Goal: Information Seeking & Learning: Find specific fact

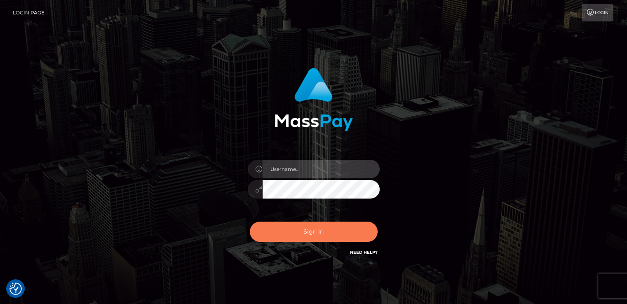
type input "nt.es"
click at [329, 231] on button "Sign in" at bounding box center [314, 232] width 128 height 20
type input "nt.es"
click at [301, 234] on button "Sign in" at bounding box center [314, 232] width 128 height 20
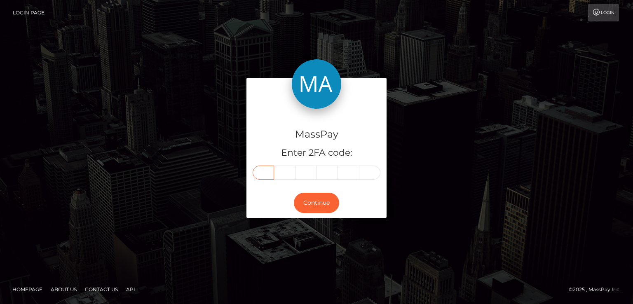
paste input "2"
type input "2"
type input "0"
type input "9"
type input "0"
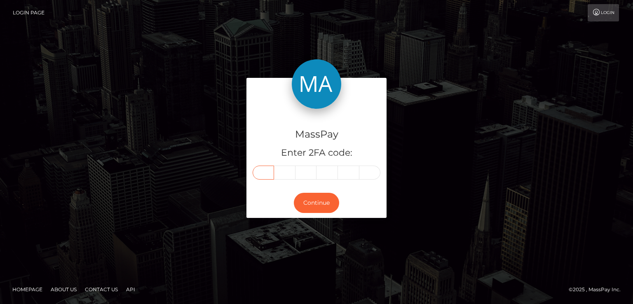
type input "7"
type input "8"
click at [314, 203] on button "Continue" at bounding box center [316, 203] width 45 height 20
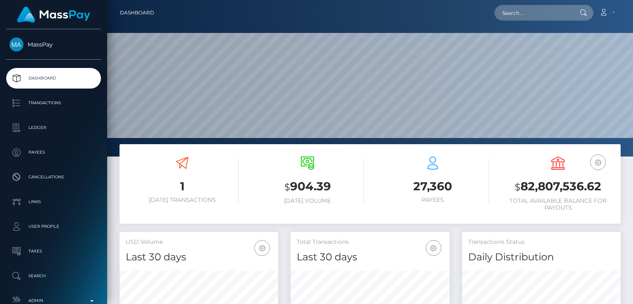
scroll to position [146, 158]
paste input "dreamsweetbakes@gmail.com"
type input "[EMAIL_ADDRESS][DOMAIN_NAME]"
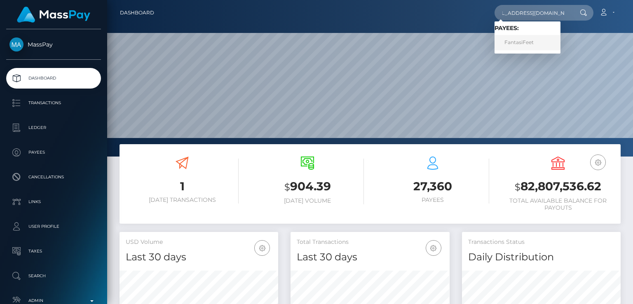
scroll to position [0, 0]
click at [521, 45] on link "FantasiFeet" at bounding box center [528, 42] width 66 height 15
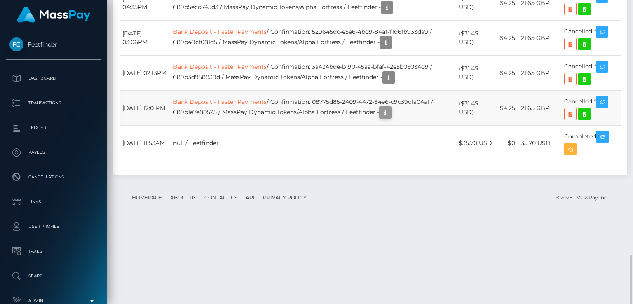
scroll to position [99, 158]
click at [390, 118] on icon "button" at bounding box center [385, 113] width 10 height 10
click at [396, 169] on div "Additional Info" at bounding box center [398, 170] width 54 height 15
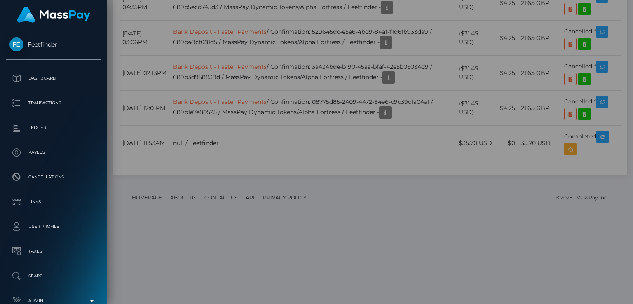
scroll to position [0, 0]
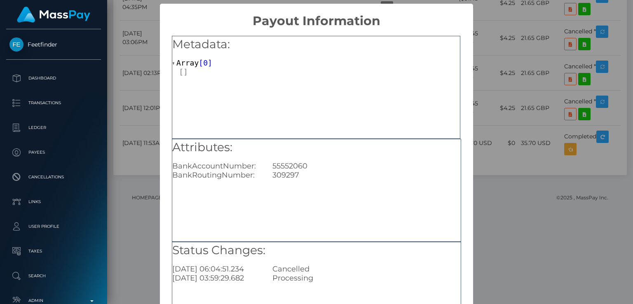
click at [510, 253] on div "× Payout Information Metadata: Array [ 0 ] Attributes: BankAccountNumber: 55552…" at bounding box center [316, 152] width 633 height 304
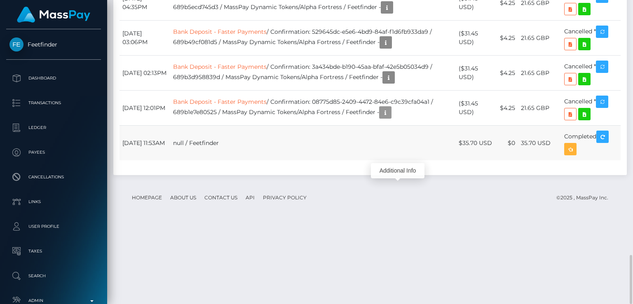
scroll to position [99, 158]
click at [581, 120] on icon at bounding box center [584, 114] width 10 height 10
click at [390, 118] on icon "button" at bounding box center [385, 113] width 10 height 10
click at [396, 170] on div "Additional Info" at bounding box center [398, 170] width 54 height 15
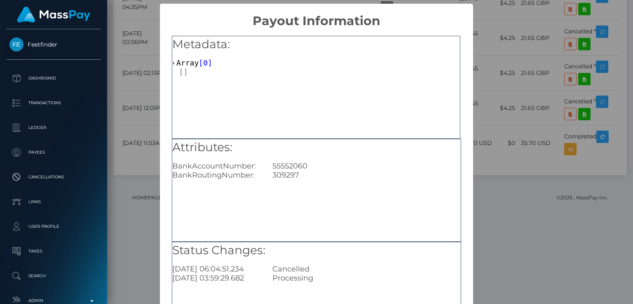
scroll to position [0, 0]
drag, startPoint x: 309, startPoint y: 165, endPoint x: 262, endPoint y: 162, distance: 47.1
click at [262, 162] on div "BankAccountNumber: 55552060" at bounding box center [316, 166] width 301 height 9
copy div "55552060"
click at [511, 15] on div "× Payout Information Metadata: Array [ 0 ] Attributes: BankAccountNumber: 55552…" at bounding box center [316, 152] width 633 height 304
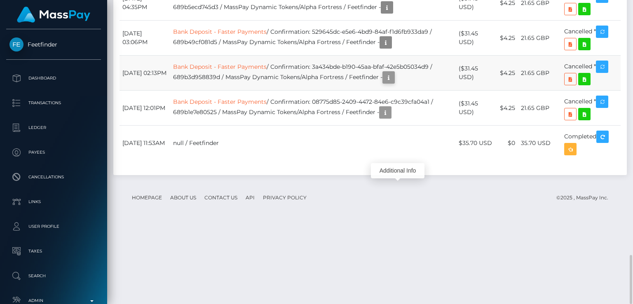
scroll to position [99, 158]
drag, startPoint x: 401, startPoint y: 159, endPoint x: 401, endPoint y: 133, distance: 26.0
click at [394, 83] on icon "button" at bounding box center [389, 78] width 10 height 10
click at [401, 133] on div "Additional Info" at bounding box center [401, 135] width 54 height 15
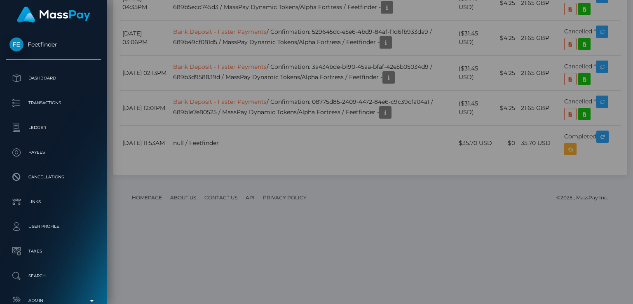
scroll to position [0, 0]
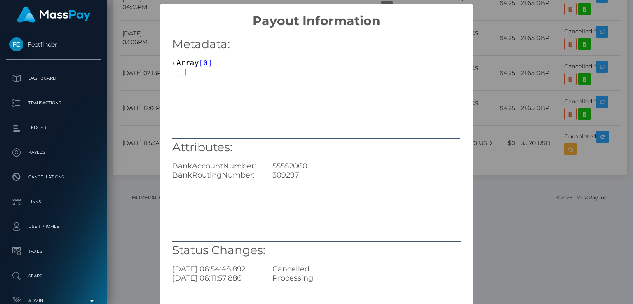
click at [498, 125] on div "× Payout Information Metadata: Array [ 0 ] Attributes: BankAccountNumber: 55552…" at bounding box center [316, 152] width 633 height 304
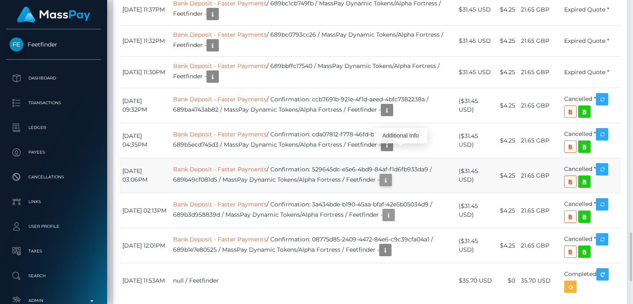
scroll to position [99, 158]
click at [395, 193] on td "Bank Deposit - Faster Payments / Confirmation: 529645dc-e5e6-4bd9-84af-f1d6fb93…" at bounding box center [313, 175] width 286 height 35
click at [391, 185] on icon "button" at bounding box center [386, 180] width 10 height 10
click at [401, 238] on div "Additional Info" at bounding box center [398, 238] width 54 height 15
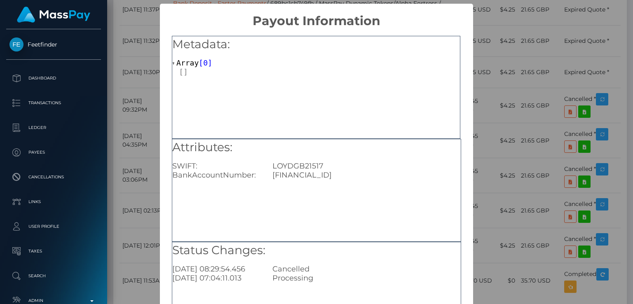
scroll to position [0, 0]
click at [508, 226] on div "× Payout Information Metadata: Array [ 0 ] Attributes: SWIFT: LOYDGB21517 BankA…" at bounding box center [316, 152] width 633 height 304
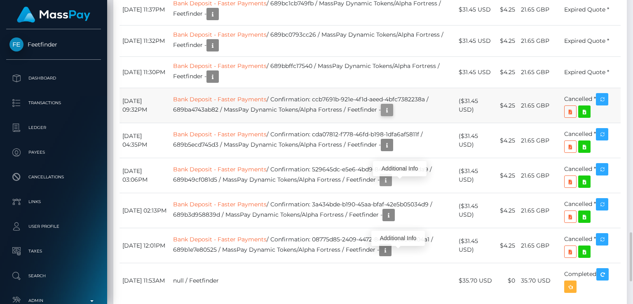
scroll to position [99, 158]
click at [392, 115] on icon "button" at bounding box center [387, 110] width 10 height 10
click at [396, 170] on div "Additional Info" at bounding box center [400, 168] width 54 height 15
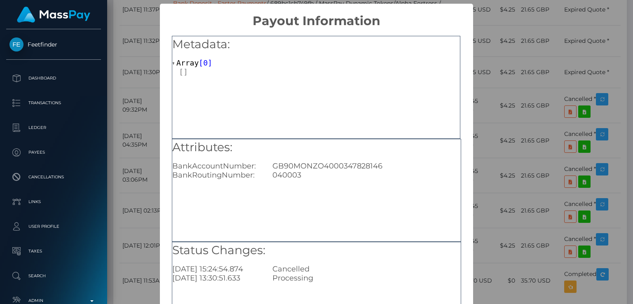
click at [505, 196] on div "× Payout Information Metadata: Array [ 0 ] Attributes: BankAccountNumber: GB90M…" at bounding box center [316, 152] width 633 height 304
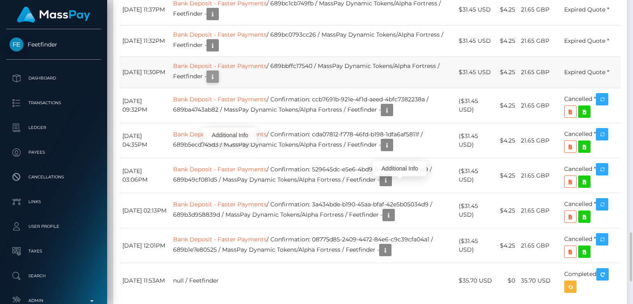
click at [218, 82] on icon "button" at bounding box center [213, 77] width 10 height 10
click at [230, 134] on div "Additional Info" at bounding box center [230, 135] width 54 height 15
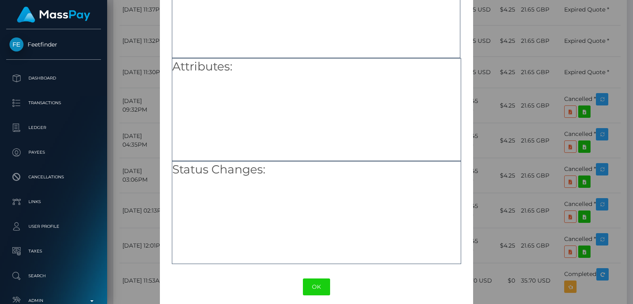
scroll to position [88, 0]
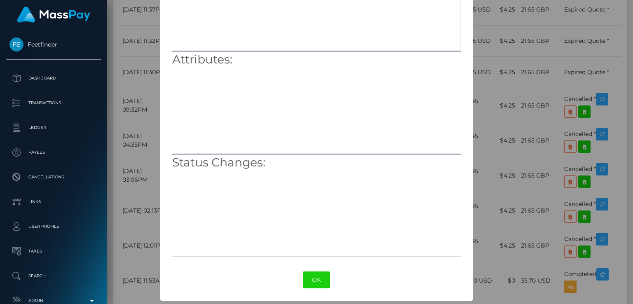
click at [546, 209] on div "× Payout Information Metadata: Array [ 0 ] Attributes: Status Changes: OK No Ca…" at bounding box center [316, 152] width 633 height 304
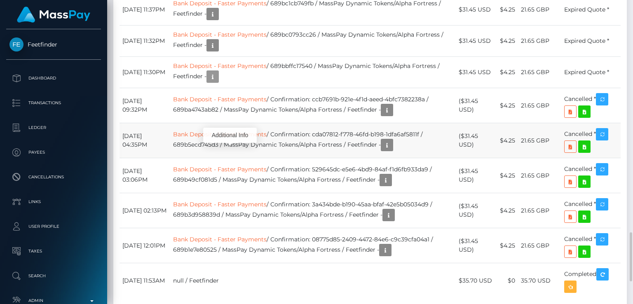
scroll to position [99, 158]
click at [227, 125] on div "Additional Info" at bounding box center [230, 135] width 54 height 21
click at [218, 51] on icon "button" at bounding box center [213, 45] width 10 height 10
click at [246, 104] on div "Additional Info" at bounding box center [255, 104] width 54 height 15
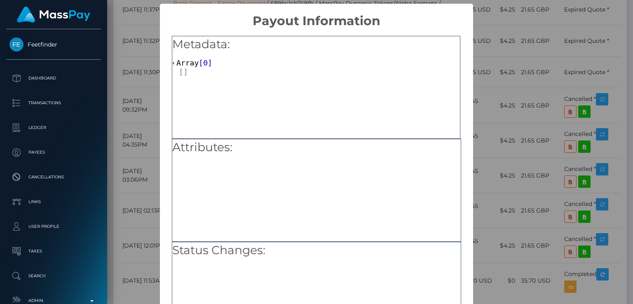
scroll to position [0, 0]
click at [507, 128] on div "× Payout Information Metadata: Array [ 0 ] Attributes: Status Changes: OK No Ca…" at bounding box center [316, 152] width 633 height 304
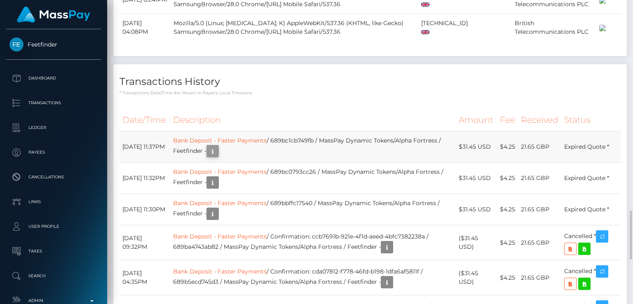
scroll to position [99, 158]
click at [218, 157] on icon "button" at bounding box center [213, 151] width 10 height 10
click at [242, 207] on div "Additional Info" at bounding box center [255, 210] width 54 height 15
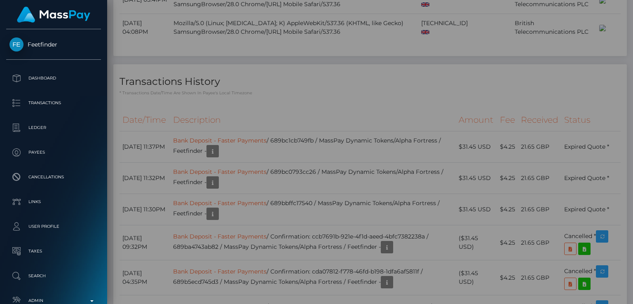
scroll to position [0, 0]
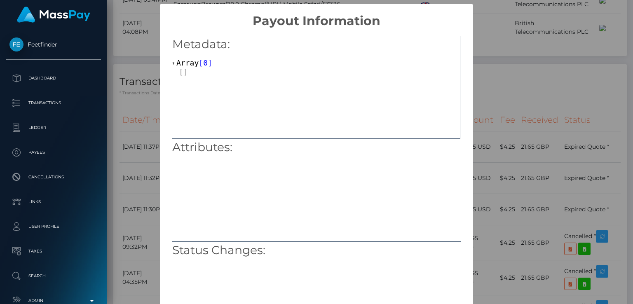
click at [542, 148] on div "× Payout Information Metadata: Array [ 0 ] Attributes: Status Changes: OK No Ca…" at bounding box center [316, 152] width 633 height 304
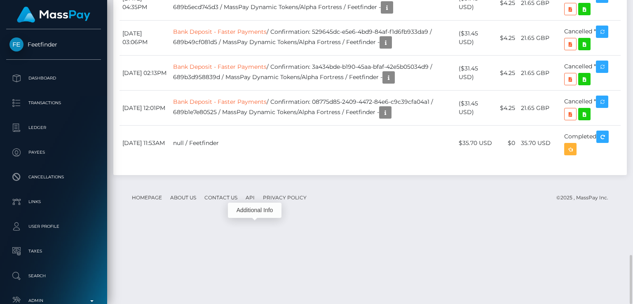
scroll to position [99, 158]
click at [396, 29] on div "Additional Info" at bounding box center [400, 30] width 54 height 15
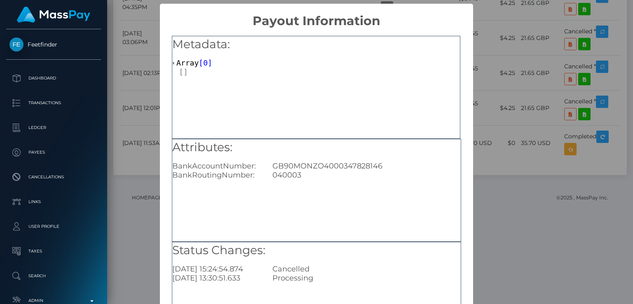
scroll to position [88, 0]
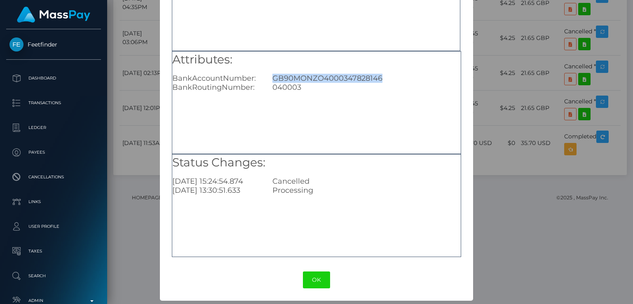
drag, startPoint x: 365, startPoint y: 80, endPoint x: 266, endPoint y: 74, distance: 98.7
click at [266, 74] on div "GB90MONZO4000347828146" at bounding box center [366, 78] width 200 height 9
copy div "GB90MONZO4000347828146"
click at [437, 40] on div "Metadata: Array [ 0 ]" at bounding box center [316, -1] width 288 height 103
click at [510, 261] on div "× Payout Information Metadata: Array [ 0 ] Attributes: BankAccountNumber: GB90M…" at bounding box center [316, 152] width 633 height 304
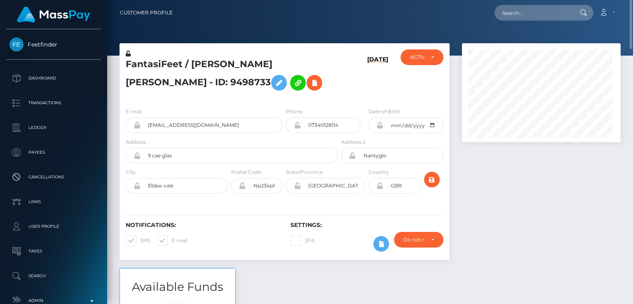
scroll to position [99, 158]
drag, startPoint x: 187, startPoint y: 57, endPoint x: 182, endPoint y: 65, distance: 8.9
click at [182, 65] on div "FantasiFeet / Samantha Jane Lewis - ID: 9498733" at bounding box center [230, 75] width 220 height 52
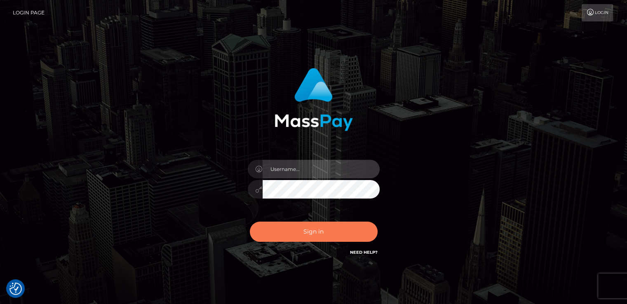
type input "nt.es"
click at [312, 235] on button "Sign in" at bounding box center [314, 232] width 128 height 20
type input "[DOMAIN_NAME]"
click at [300, 231] on button "Sign in" at bounding box center [314, 232] width 128 height 20
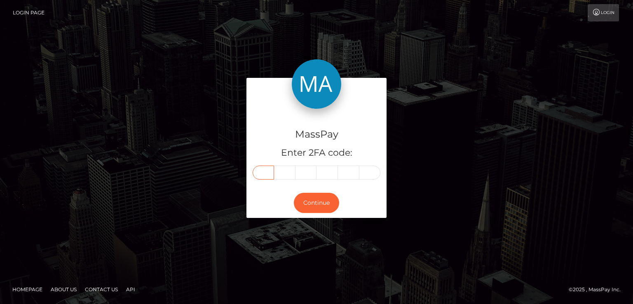
paste input "4"
type input "4"
type input "1"
type input "8"
type input "6"
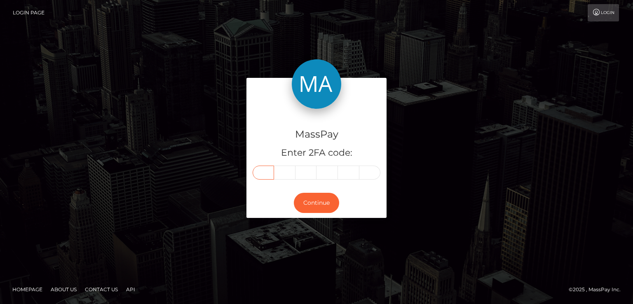
type input "1"
type input "8"
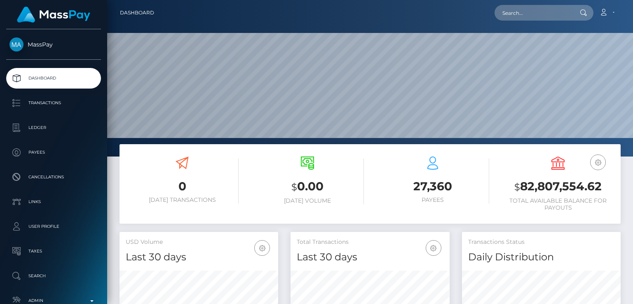
scroll to position [146, 158]
click at [551, 14] on input "text" at bounding box center [533, 13] width 77 height 16
paste input "danifairxo@gmail.com"
type input "danifairxo@gmail.com"
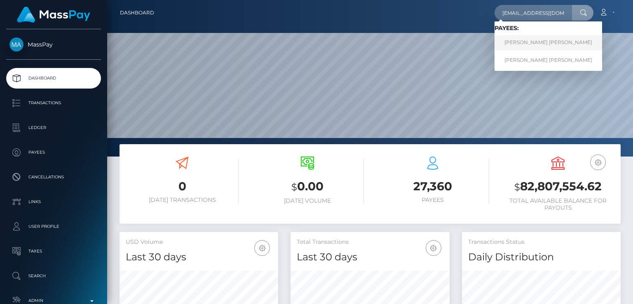
click at [554, 44] on link "JORGE GUSTAVO BUTLER MENDOZA" at bounding box center [549, 42] width 108 height 15
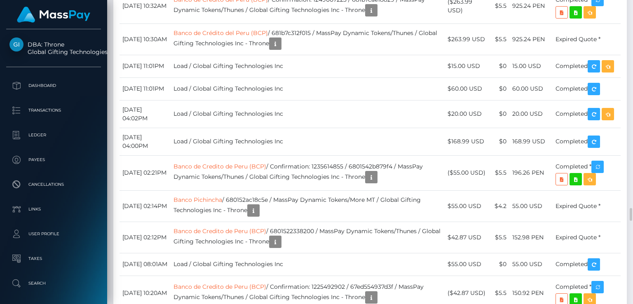
scroll to position [5087, 0]
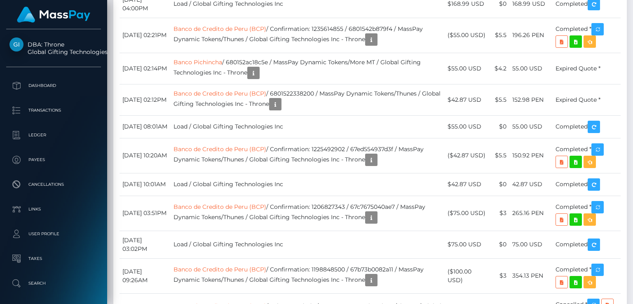
click at [418, 250] on div "Additional Info" at bounding box center [416, 252] width 54 height 15
click at [416, 249] on div "Additional Info" at bounding box center [416, 252] width 54 height 15
click at [413, 249] on div "Additional Info" at bounding box center [416, 252] width 54 height 15
click at [413, 249] on body "DBA: Throne Global Gifting Technologies Inc Dashboard Transactions Ledger Payees" at bounding box center [316, 152] width 633 height 304
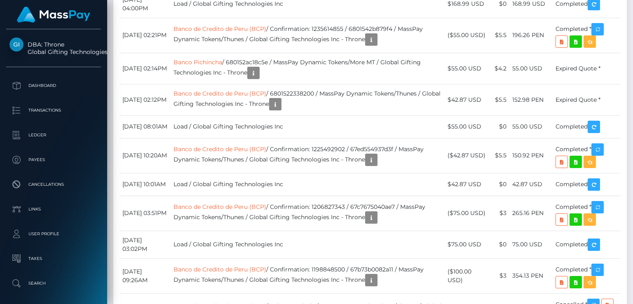
click at [418, 244] on div "Additional Info" at bounding box center [416, 253] width 54 height 21
click at [415, 145] on body "DBA: Throne Global Gifting Technologies Inc Dashboard Transactions Ledger Payees" at bounding box center [316, 152] width 633 height 304
click at [410, 135] on div "Additional Info" at bounding box center [416, 137] width 54 height 15
click at [417, 146] on body "DBA: Throne Global Gifting Technologies Inc Dashboard Transactions Ledger Payees" at bounding box center [316, 152] width 633 height 304
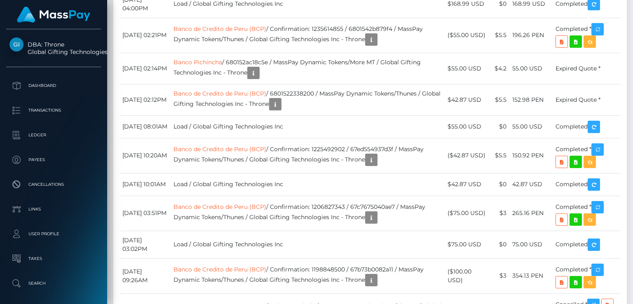
click at [417, 146] on div at bounding box center [415, 146] width 5 height 2
click at [417, 146] on body "DBA: Throne Global Gifting Technologies Inc Dashboard Transactions Ledger Payees" at bounding box center [316, 152] width 633 height 304
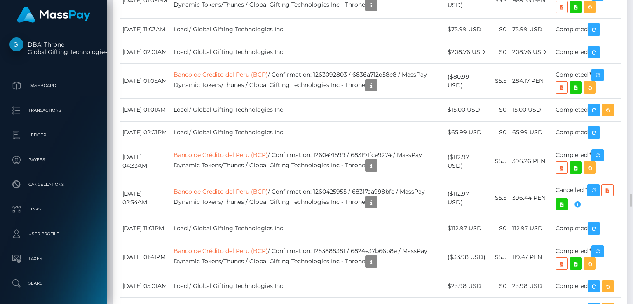
drag, startPoint x: 414, startPoint y: 198, endPoint x: 418, endPoint y: 187, distance: 12.1
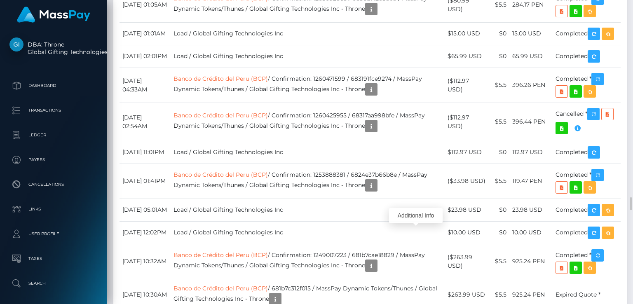
click at [406, 218] on div "Additional Info" at bounding box center [416, 215] width 54 height 15
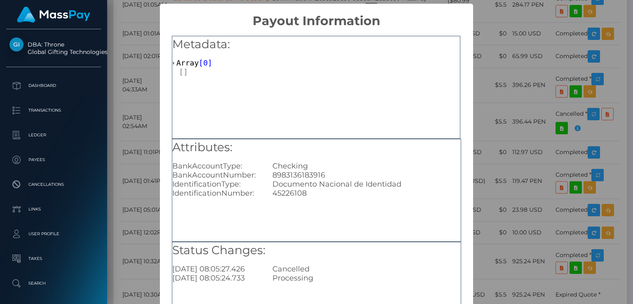
click at [298, 173] on div "8983136183916" at bounding box center [366, 175] width 200 height 9
copy div "8983136183916"
click at [493, 21] on div "× Payout Information Metadata: Array [ 0 ] Attributes: BankAccountType: Checkin…" at bounding box center [316, 152] width 633 height 304
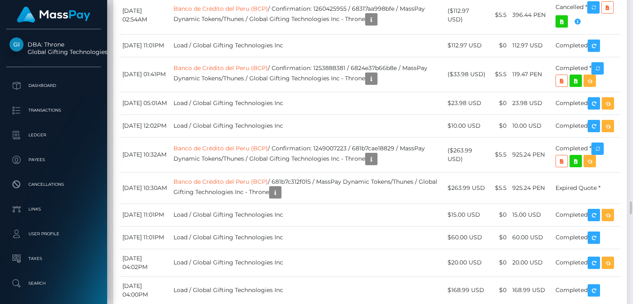
click at [401, 182] on div "Additional Info" at bounding box center [416, 180] width 54 height 15
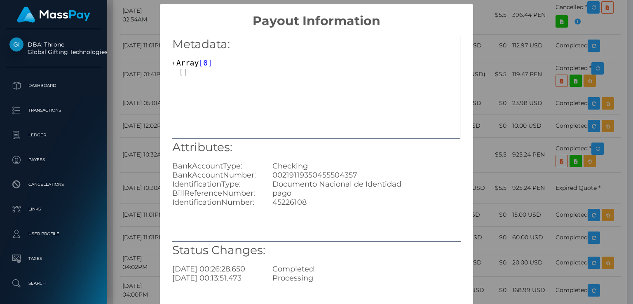
click at [414, 181] on div "Documento Nacional de Identidad" at bounding box center [366, 184] width 200 height 9
click at [492, 173] on div "× Payout Information Metadata: Array [ 0 ] Attributes: BankAccountType: Checkin…" at bounding box center [316, 152] width 633 height 304
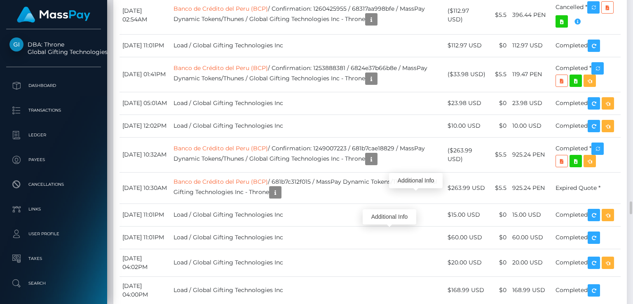
click at [392, 215] on div "Additional Info" at bounding box center [390, 216] width 54 height 15
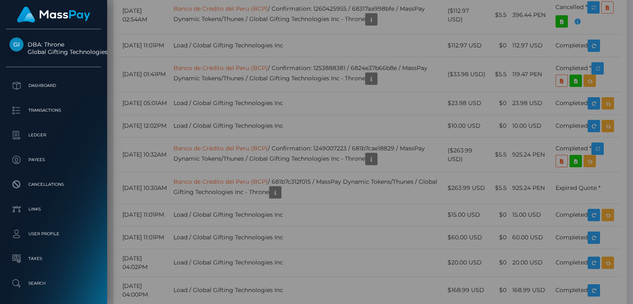
scroll to position [0, 0]
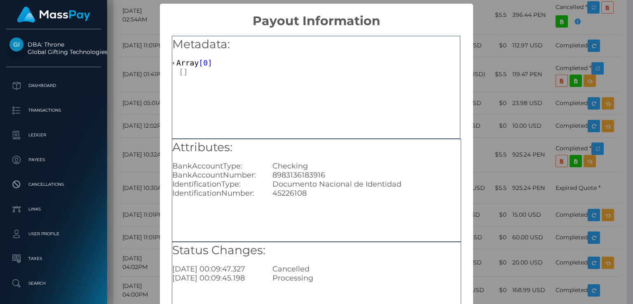
click at [392, 215] on div "Attributes: BankAccountType: Checking BankAccountNumber: 8983136183916 Identifi…" at bounding box center [316, 190] width 289 height 103
click at [491, 232] on div "× Payout Information Metadata: Array [ 0 ] Attributes: BankAccountType: Checkin…" at bounding box center [316, 152] width 633 height 304
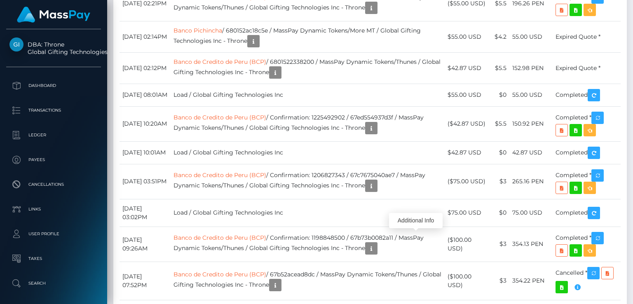
click at [416, 215] on body "DBA: Throne Global Gifting Technologies Inc Dashboard Transactions Ledger Payees" at bounding box center [316, 152] width 633 height 304
click at [421, 223] on div "Additional Info" at bounding box center [416, 220] width 54 height 15
click at [417, 218] on div "Additional Info" at bounding box center [416, 220] width 54 height 15
click at [418, 211] on body "DBA: Throne Global Gifting Technologies Inc Dashboard Transactions Ledger Payees" at bounding box center [316, 152] width 633 height 304
click at [416, 222] on div "Additional Info" at bounding box center [416, 220] width 54 height 15
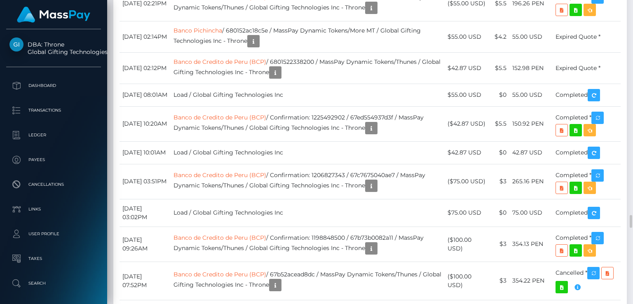
click at [416, 218] on div "Additional Info" at bounding box center [416, 220] width 54 height 15
click at [416, 218] on body "DBA: Throne Global Gifting Technologies Inc Dashboard Transactions Ledger Payees" at bounding box center [316, 152] width 633 height 304
click at [424, 222] on div "Additional Info" at bounding box center [416, 220] width 54 height 15
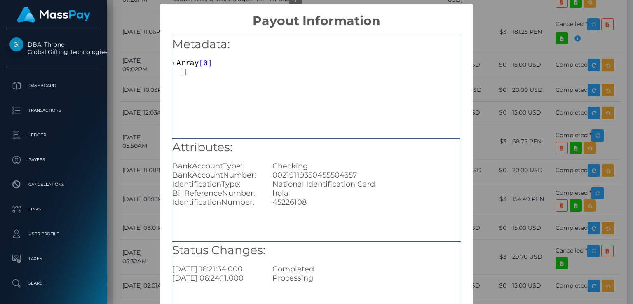
click at [529, 153] on div "× Payout Information Metadata: Array [ 0 ] Attributes: BankAccountType: Checkin…" at bounding box center [316, 152] width 633 height 304
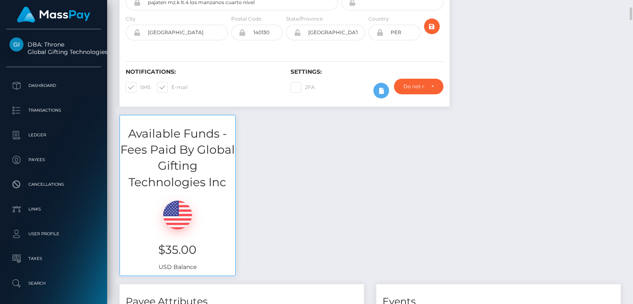
scroll to position [0, 0]
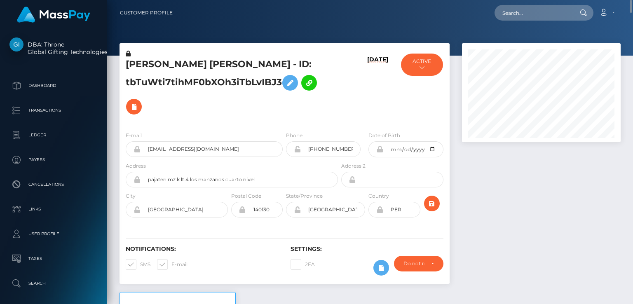
click at [148, 63] on h5 "JORGE GUSTAVO BUTLER MENDOZA - ID: tbTuWti7tihMF0bXOh3iTbLvIBJ3" at bounding box center [230, 88] width 208 height 61
copy h5 "JORGE"
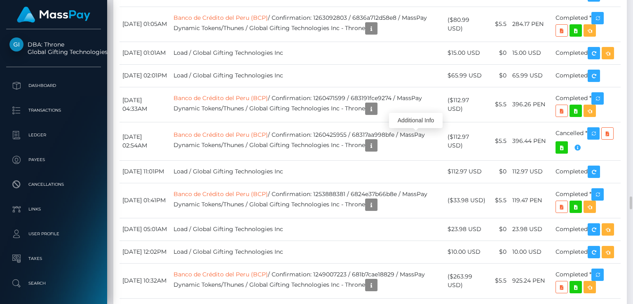
scroll to position [99, 158]
click at [407, 117] on div "Additional Info" at bounding box center [416, 120] width 54 height 15
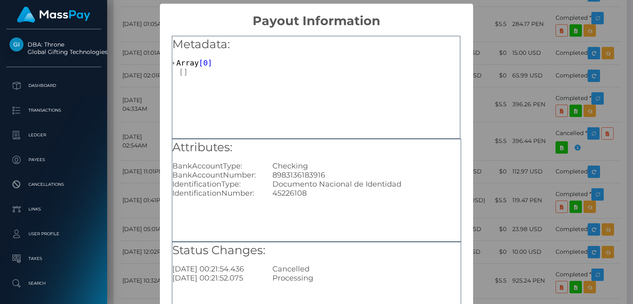
click at [298, 176] on div "8983136183916" at bounding box center [366, 175] width 200 height 9
copy div "8983136183916"
click at [523, 81] on div "× Payout Information Metadata: Array [ 0 ] Attributes: BankAccountType: Checkin…" at bounding box center [316, 152] width 633 height 304
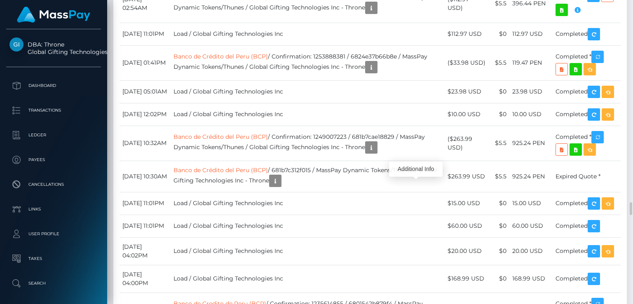
click at [401, 169] on div "Additional Info" at bounding box center [416, 169] width 54 height 15
click at [417, 169] on div "Additional Info" at bounding box center [416, 169] width 54 height 15
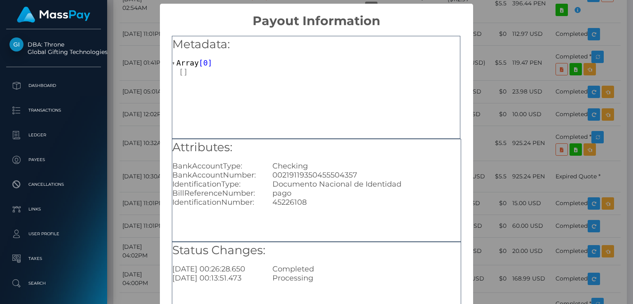
scroll to position [0, 0]
click at [523, 171] on div "× Payout Information Metadata: Array [ 0 ] Attributes: BankAccountType: Checkin…" at bounding box center [316, 152] width 633 height 304
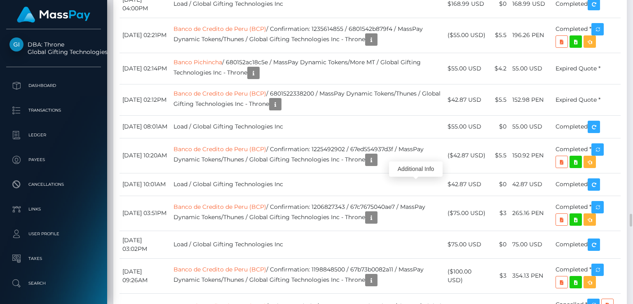
scroll to position [99, 158]
click at [417, 143] on div "Additional Info" at bounding box center [416, 137] width 54 height 15
click at [417, 143] on body "DBA: Throne Global Gifting Technologies Inc Dashboard Transactions Ledger Payees" at bounding box center [316, 152] width 633 height 304
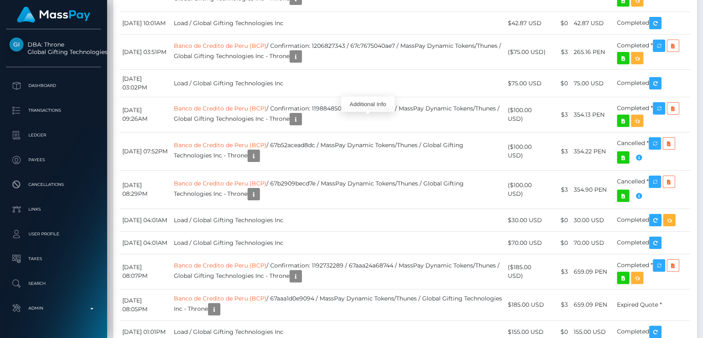
click at [369, 106] on div "Additional Info" at bounding box center [368, 103] width 54 height 15
click at [370, 97] on div "Additional Info" at bounding box center [367, 98] width 54 height 15
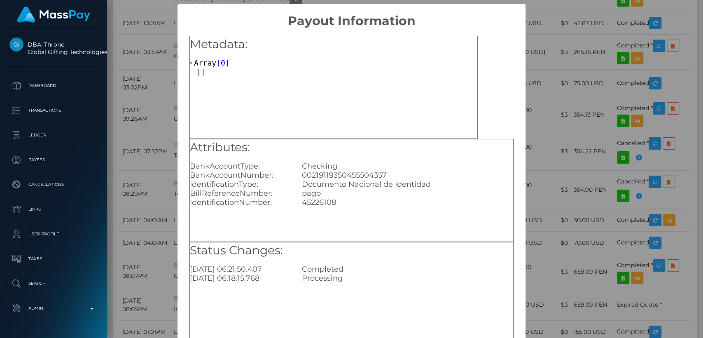
scroll to position [0, 0]
click at [540, 126] on div "× Payout Information Metadata: Array [ 0 ] Attributes: BankAccountType: Checkin…" at bounding box center [351, 169] width 703 height 338
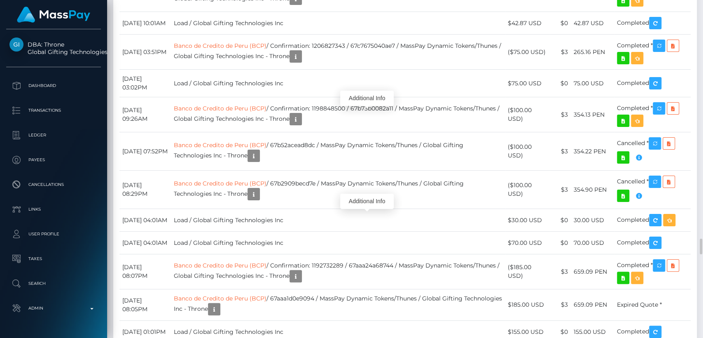
scroll to position [99, 182]
click at [367, 198] on div "Additional Info" at bounding box center [367, 201] width 54 height 15
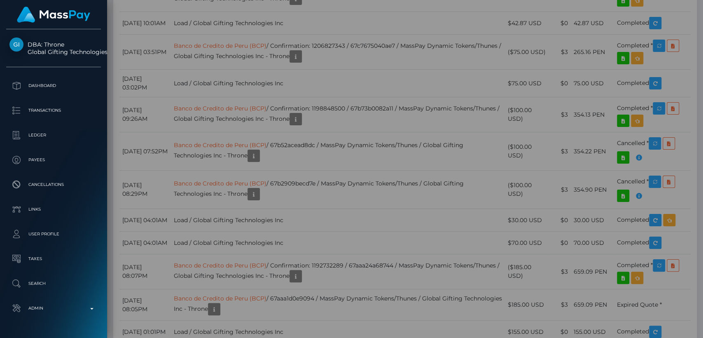
scroll to position [0, 0]
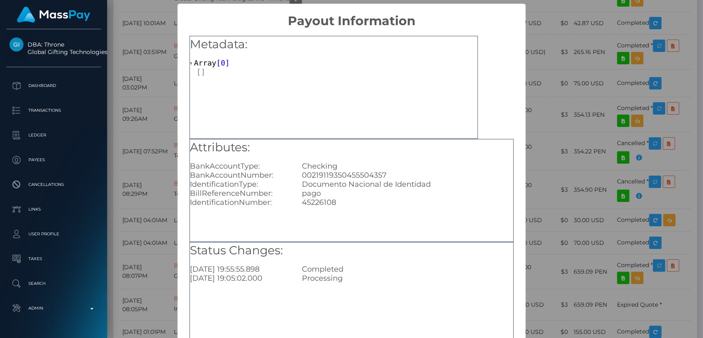
click at [535, 204] on div "× Payout Information Metadata: Array [ 0 ] Attributes: BankAccountType: Checkin…" at bounding box center [351, 169] width 703 height 338
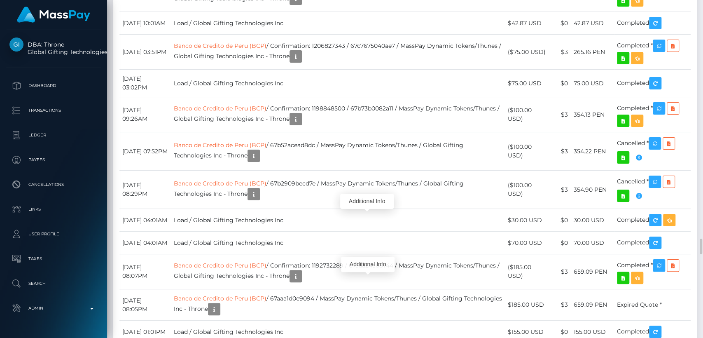
scroll to position [99, 182]
click at [371, 263] on div "Additional Info" at bounding box center [368, 264] width 54 height 15
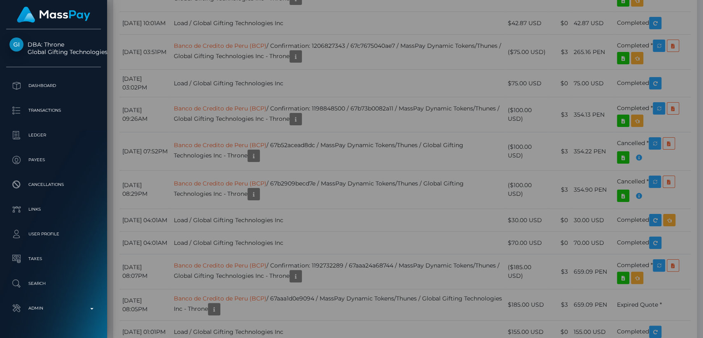
scroll to position [0, 0]
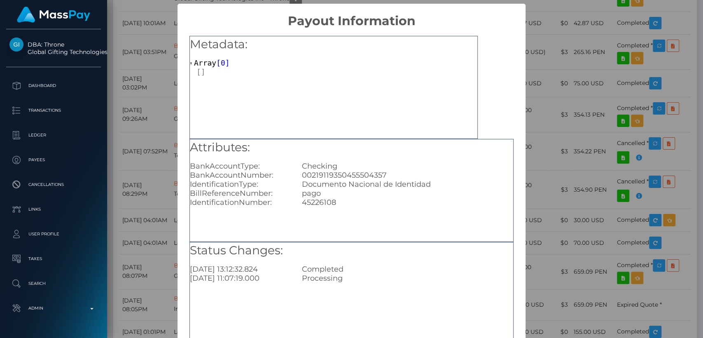
click at [554, 246] on div "× Payout Information Metadata: Array [ 0 ] Attributes: BankAccountType: Checkin…" at bounding box center [351, 169] width 703 height 338
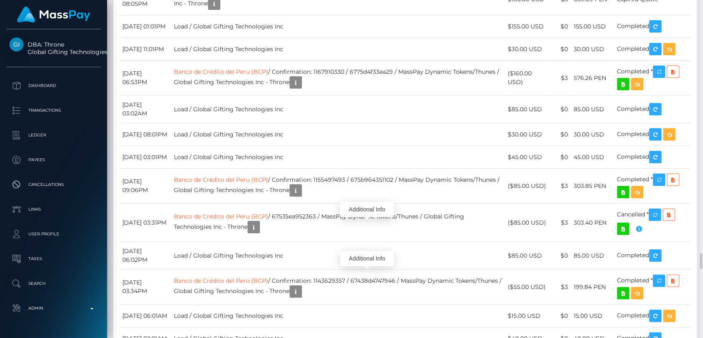
scroll to position [99, 182]
click at [369, 212] on div "Additional Info" at bounding box center [367, 209] width 54 height 15
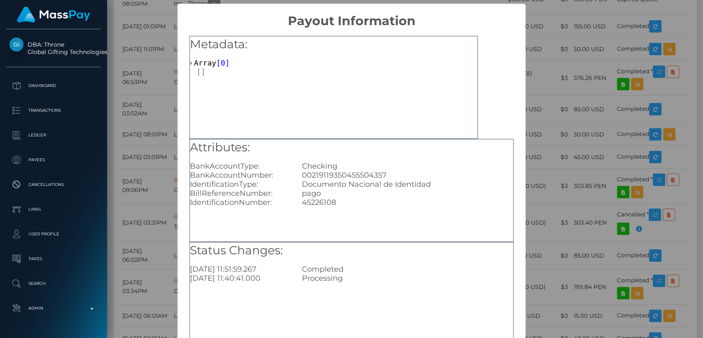
scroll to position [0, 0]
click at [528, 209] on div "× Payout Information Metadata: Array [ 0 ] Attributes: BankAccountType: Checkin…" at bounding box center [351, 169] width 703 height 338
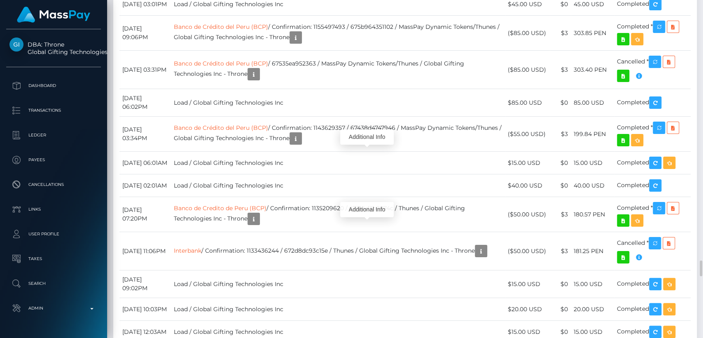
scroll to position [99, 182]
click at [367, 136] on div "Additional Info" at bounding box center [367, 136] width 54 height 15
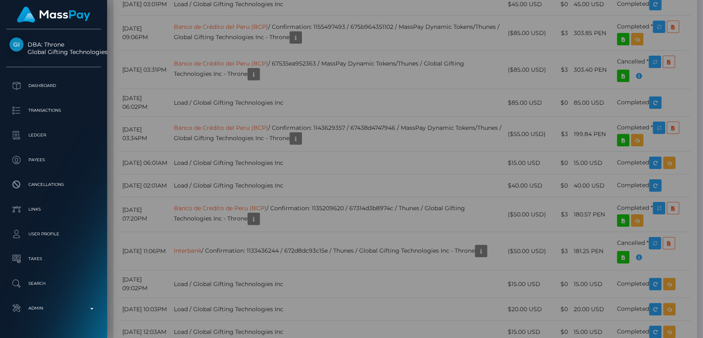
scroll to position [0, 0]
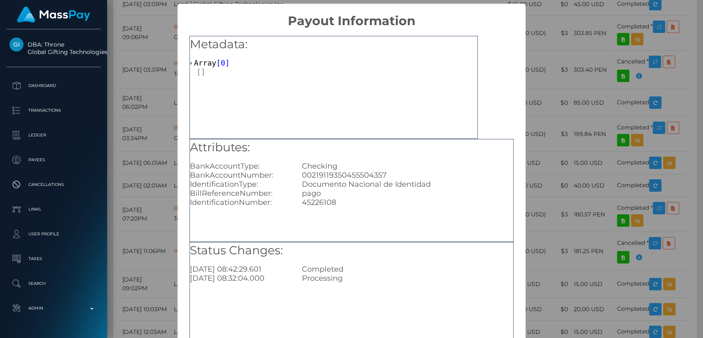
click at [544, 153] on div "× Payout Information Metadata: Array [ 0 ] Attributes: BankAccountType: Checkin…" at bounding box center [351, 169] width 703 height 338
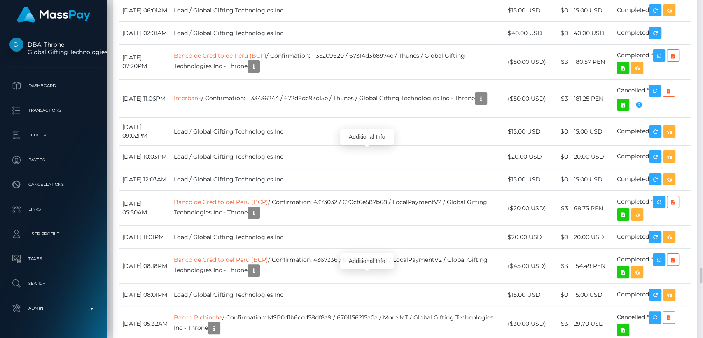
scroll to position [99, 182]
click at [375, 263] on div "Additional Info" at bounding box center [367, 260] width 54 height 15
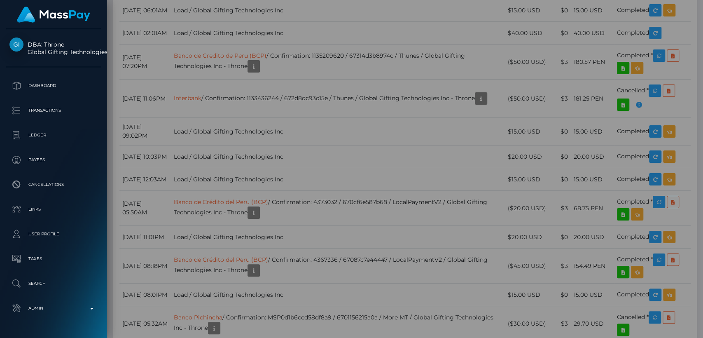
scroll to position [0, 0]
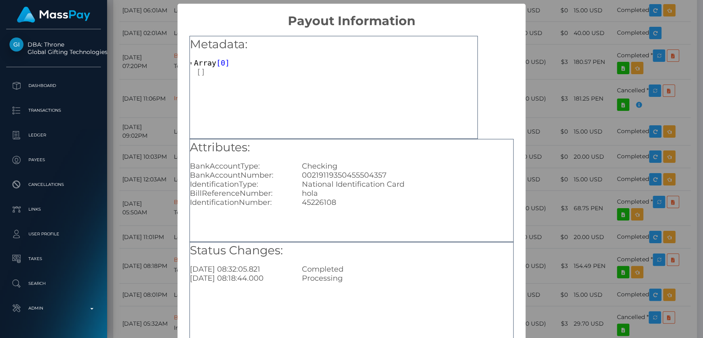
click at [604, 232] on div "× Payout Information Metadata: Array [ 0 ] Attributes: BankAccountType: Checkin…" at bounding box center [351, 169] width 703 height 338
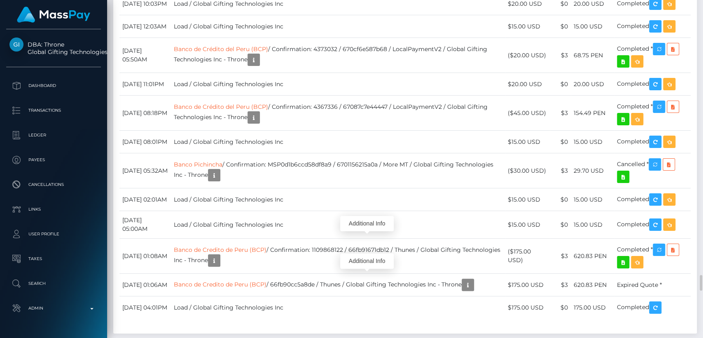
scroll to position [99, 182]
click at [369, 223] on div "Additional Info" at bounding box center [367, 223] width 54 height 15
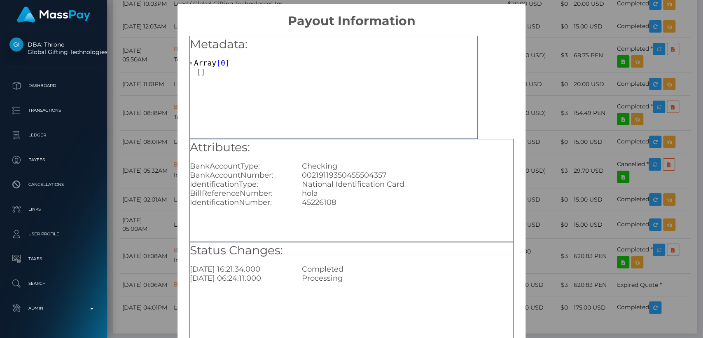
scroll to position [0, 0]
click at [573, 227] on div "× Payout Information Metadata: Array [ 0 ] Attributes: BankAccountType: Checkin…" at bounding box center [351, 169] width 703 height 338
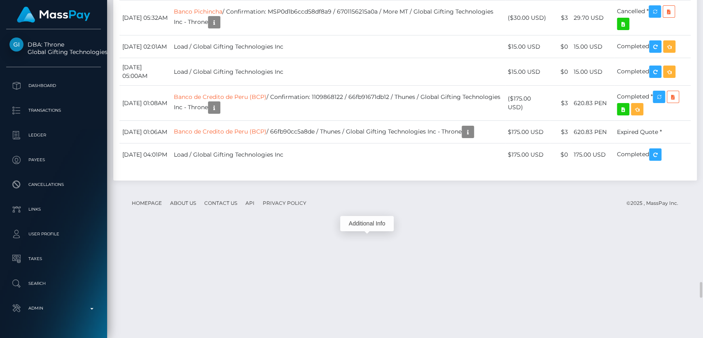
scroll to position [6156, 0]
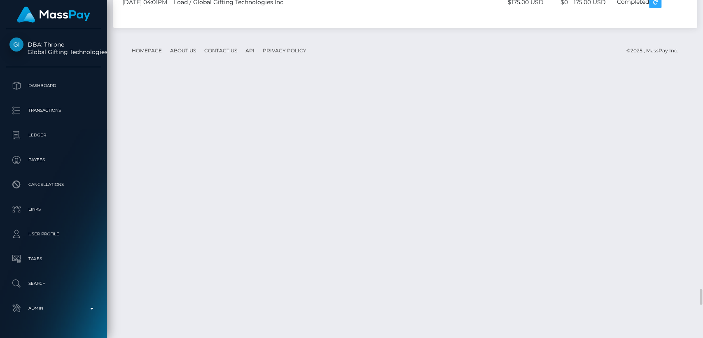
click at [368, 206] on div "Additional Info" at bounding box center [367, 206] width 54 height 15
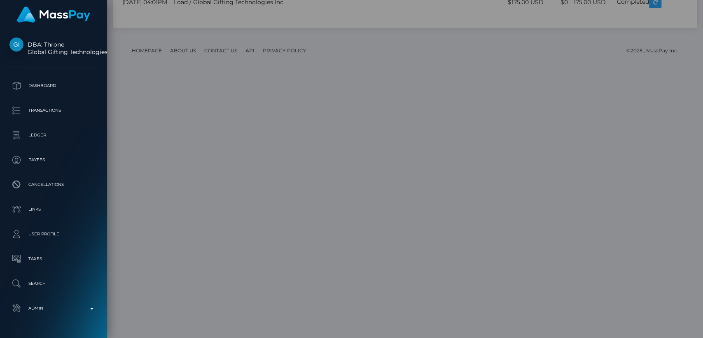
scroll to position [0, 0]
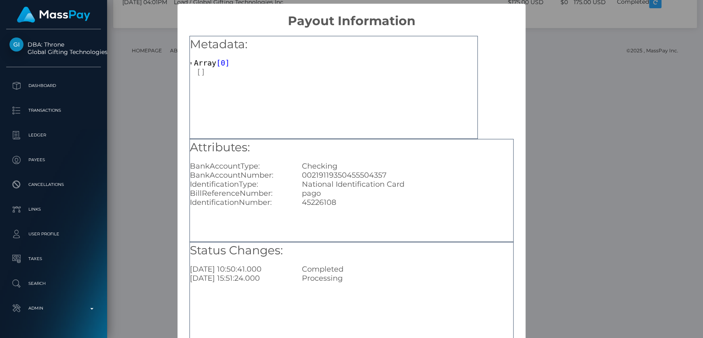
click at [564, 225] on div "× Payout Information Metadata: Array [ 0 ] Attributes: BankAccountType: Checkin…" at bounding box center [351, 169] width 703 height 338
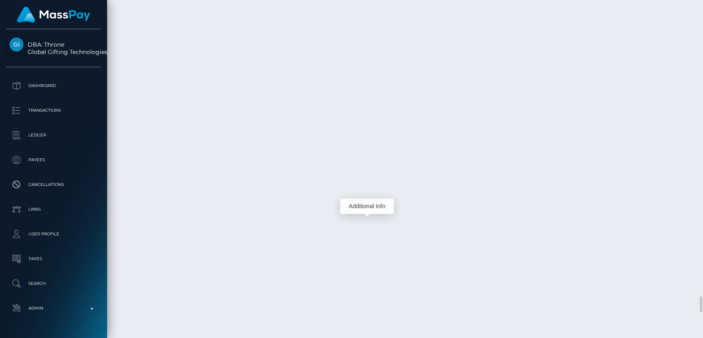
scroll to position [99, 182]
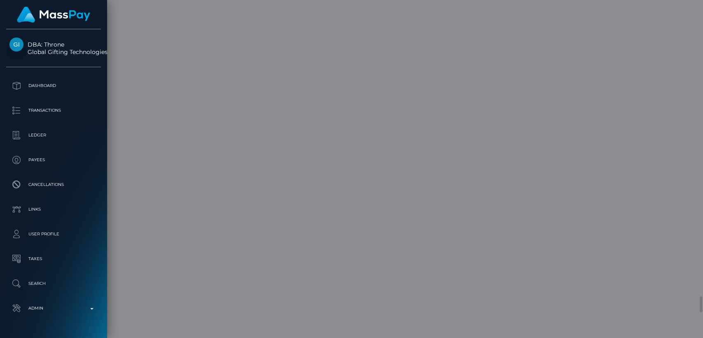
scroll to position [0, 0]
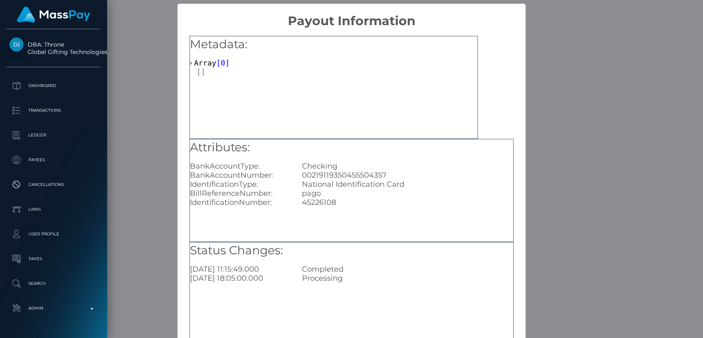
click at [600, 177] on div "× Payout Information Metadata: Array [ 0 ] Attributes: BankAccountType: Checkin…" at bounding box center [351, 169] width 703 height 338
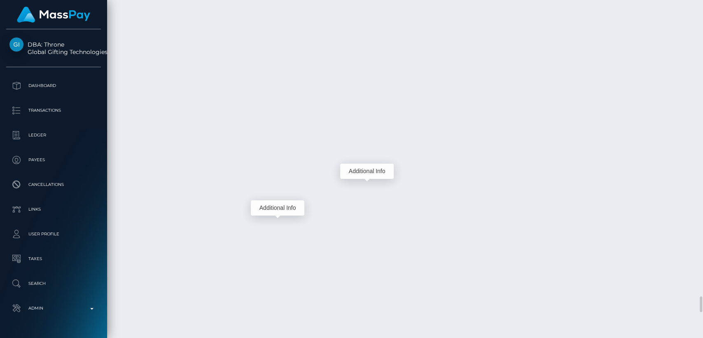
scroll to position [99, 182]
drag, startPoint x: 276, startPoint y: 225, endPoint x: 282, endPoint y: 207, distance: 18.2
click at [281, 206] on div "Additional Info" at bounding box center [278, 207] width 54 height 15
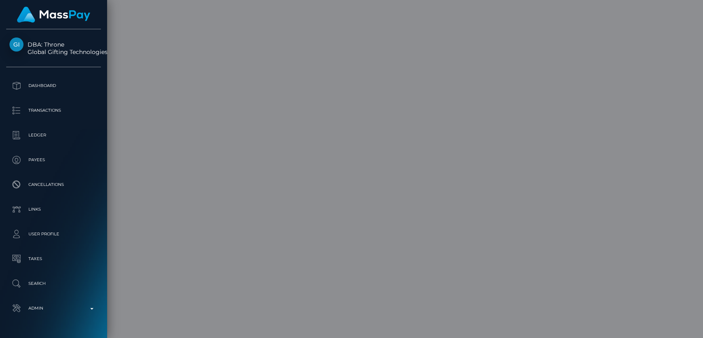
scroll to position [0, 0]
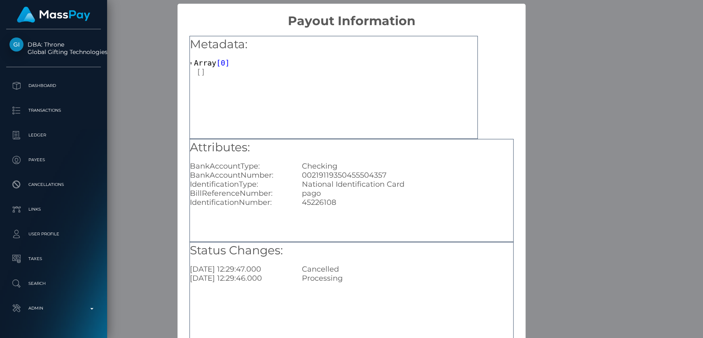
click at [542, 215] on div "× Payout Information Metadata: Array [ 0 ] Attributes: BankAccountType: Checkin…" at bounding box center [351, 169] width 703 height 338
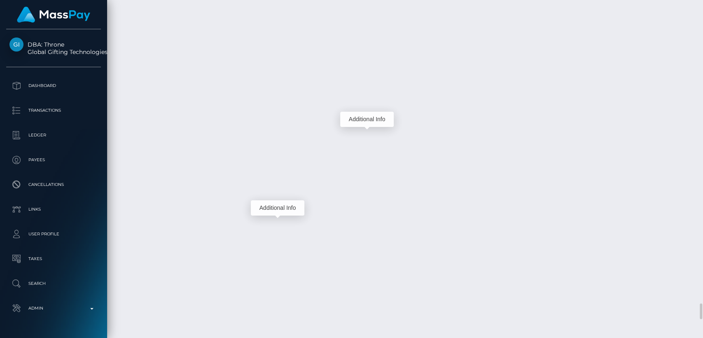
scroll to position [99, 182]
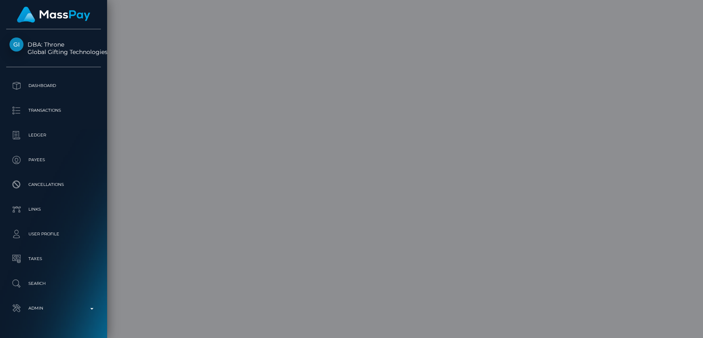
click at [365, 119] on div "Additional Info" at bounding box center [367, 119] width 54 height 15
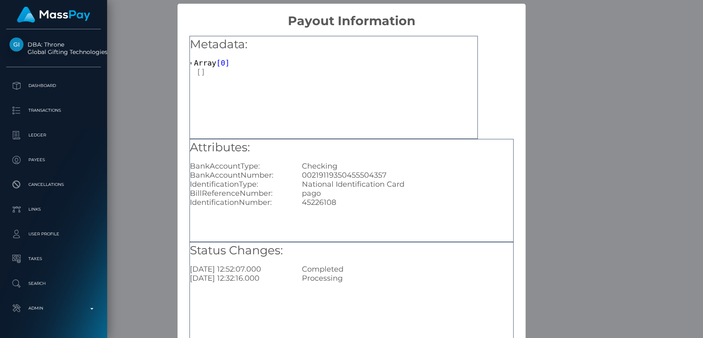
click at [569, 157] on div "× Payout Information Metadata: Array [ 0 ] Attributes: BankAccountType: Checkin…" at bounding box center [351, 169] width 703 height 338
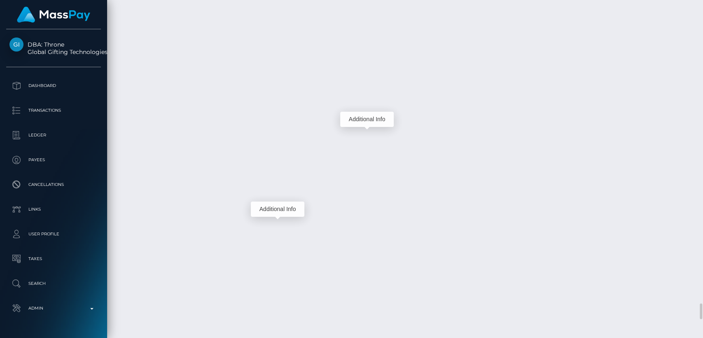
scroll to position [99, 182]
click at [283, 211] on div "Additional Info" at bounding box center [278, 209] width 54 height 15
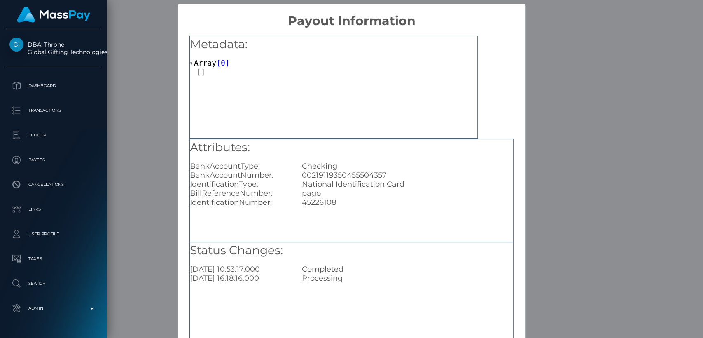
click at [590, 201] on div "× Payout Information Metadata: Array [ 0 ] Attributes: BankAccountType: Checkin…" at bounding box center [351, 169] width 703 height 338
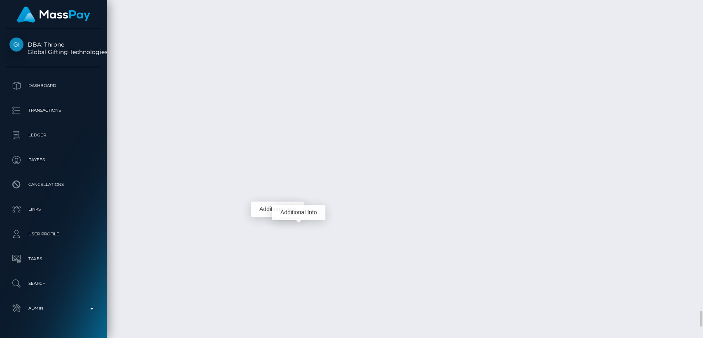
click at [299, 213] on div "Additional Info" at bounding box center [299, 212] width 54 height 15
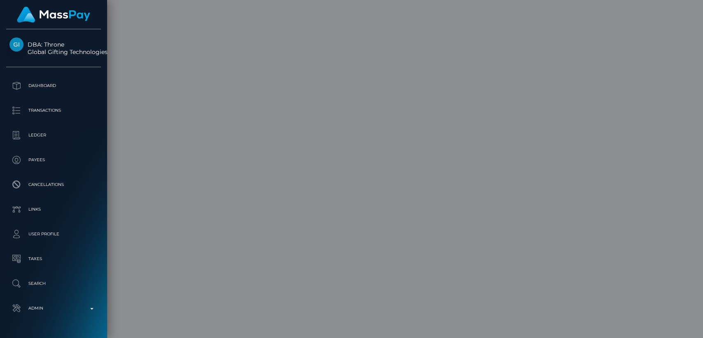
scroll to position [0, 0]
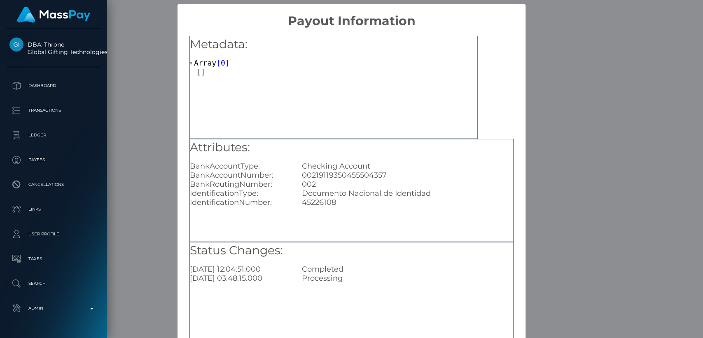
drag, startPoint x: 546, startPoint y: 205, endPoint x: 506, endPoint y: 225, distance: 45.3
click at [546, 205] on div "× Payout Information Metadata: Array [ 0 ] Attributes: BankAccountType: Checkin…" at bounding box center [351, 169] width 703 height 338
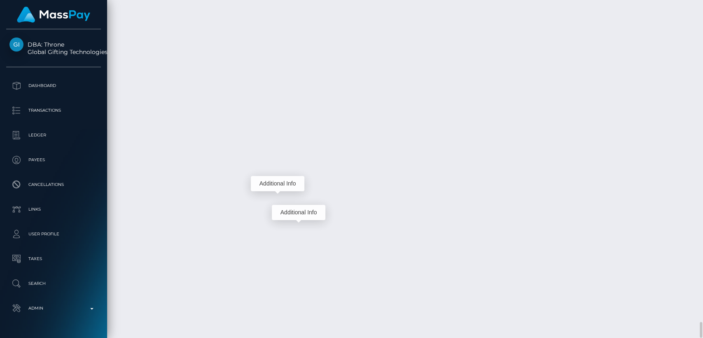
scroll to position [99, 182]
click at [275, 180] on div "Additional Info" at bounding box center [278, 183] width 54 height 15
click at [276, 183] on div "Additional Info" at bounding box center [278, 183] width 54 height 15
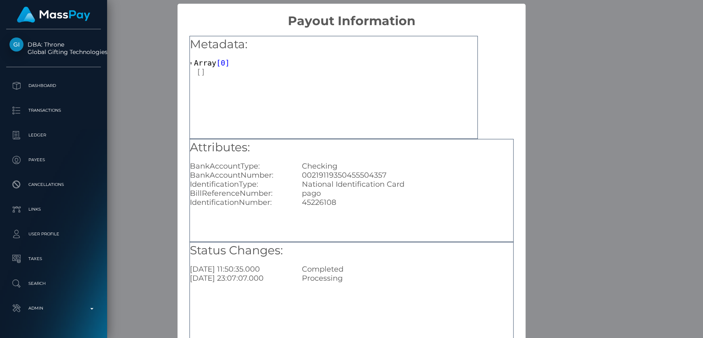
drag, startPoint x: 601, startPoint y: 186, endPoint x: 541, endPoint y: 207, distance: 63.6
click at [601, 187] on div "× Payout Information Metadata: Array [ 0 ] Attributes: BankAccountType: Checkin…" at bounding box center [351, 169] width 703 height 338
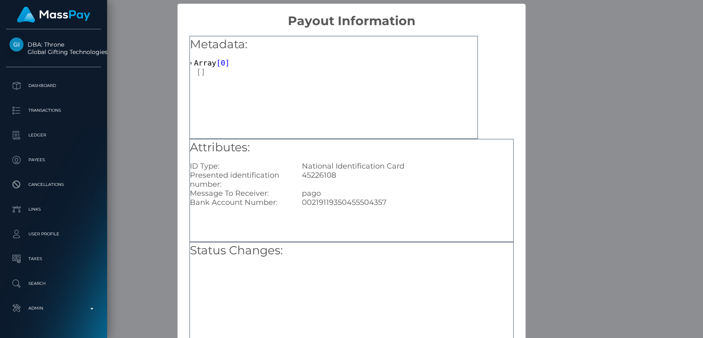
scroll to position [0, 0]
click at [562, 300] on div "× Payout Information Metadata: Array [ 0 ] Attributes: ID Type: National Identi…" at bounding box center [351, 169] width 703 height 338
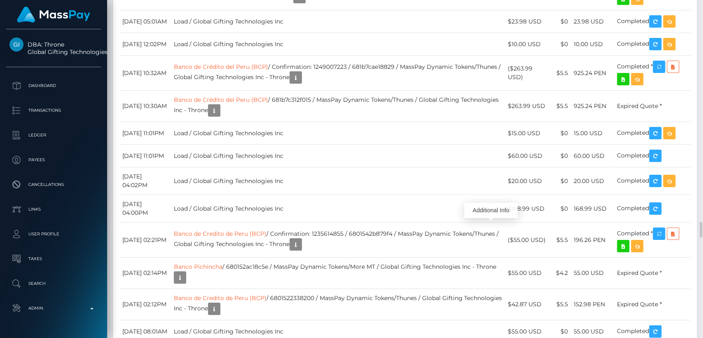
scroll to position [99, 182]
click at [366, 49] on div "Additional Info" at bounding box center [367, 48] width 54 height 15
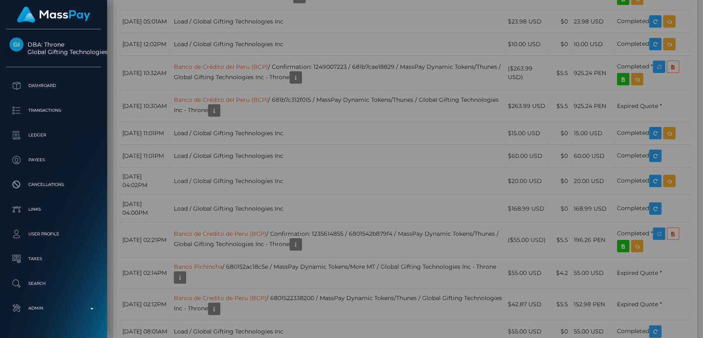
scroll to position [0, 0]
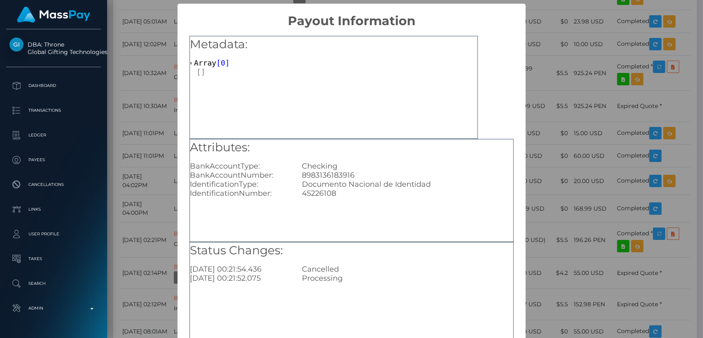
click at [532, 116] on div "× Payout Information Metadata: Array [ 0 ] Attributes: BankAccountType: Checkin…" at bounding box center [351, 169] width 703 height 338
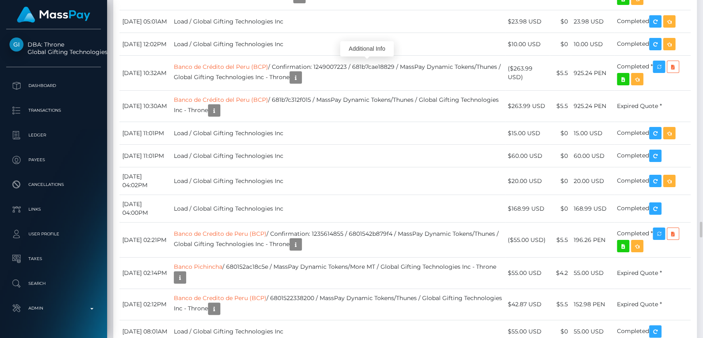
scroll to position [99, 182]
click at [359, 84] on div "Additional Info" at bounding box center [367, 87] width 54 height 15
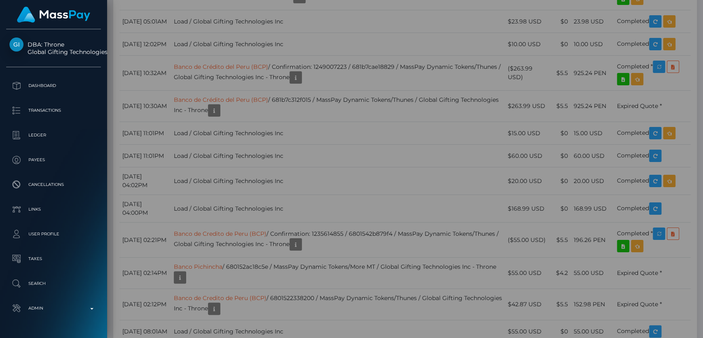
scroll to position [0, 0]
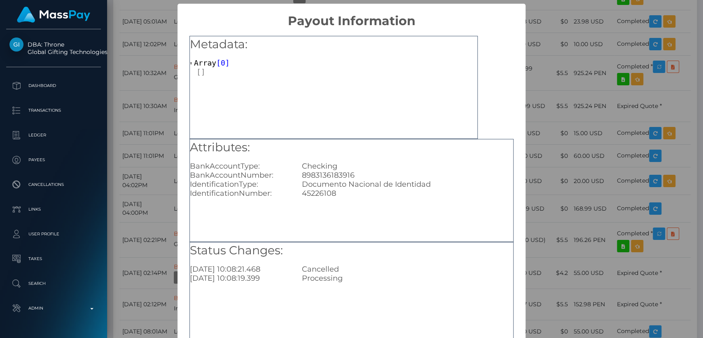
click at [559, 139] on div "× Payout Information Metadata: Array [ 0 ] Attributes: BankAccountType: Checkin…" at bounding box center [351, 169] width 703 height 338
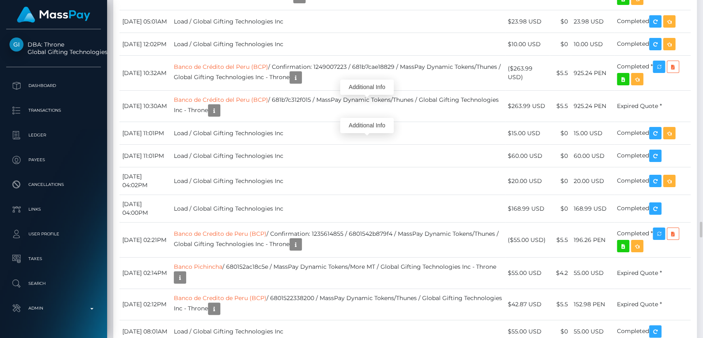
scroll to position [99, 182]
click at [370, 126] on div "Additional Info" at bounding box center [367, 125] width 54 height 15
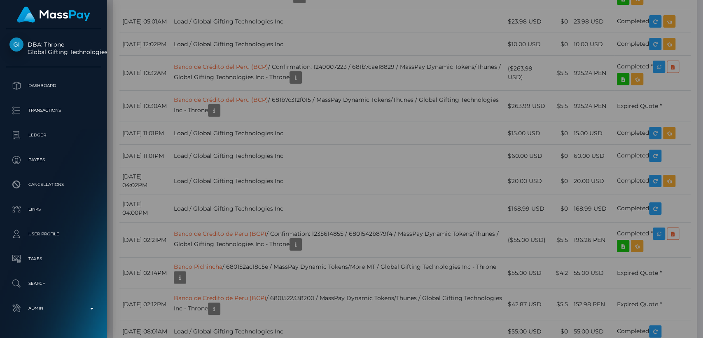
scroll to position [0, 0]
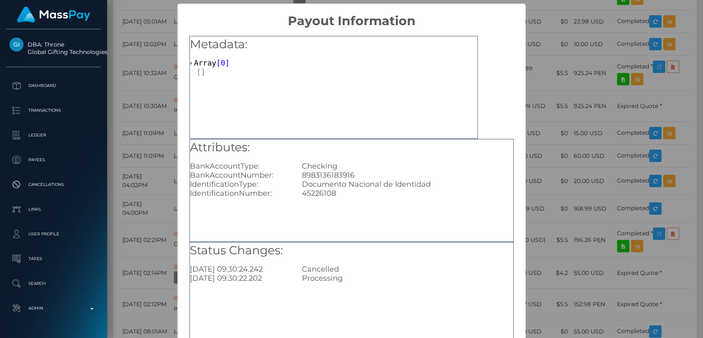
click at [539, 129] on div "× Payout Information Metadata: Array [ 0 ] Attributes: BankAccountType: Checkin…" at bounding box center [351, 169] width 703 height 338
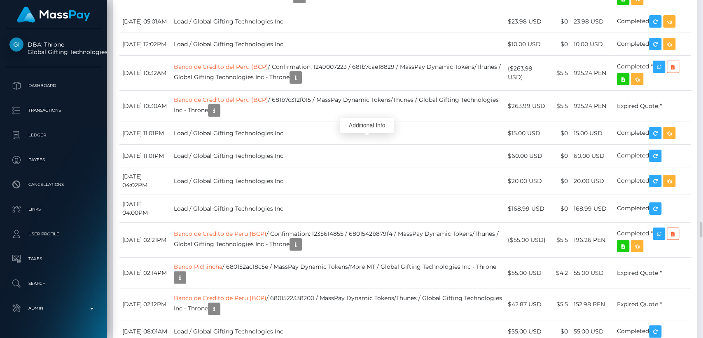
scroll to position [99, 182]
click at [366, 162] on div "Additional Info" at bounding box center [367, 163] width 54 height 15
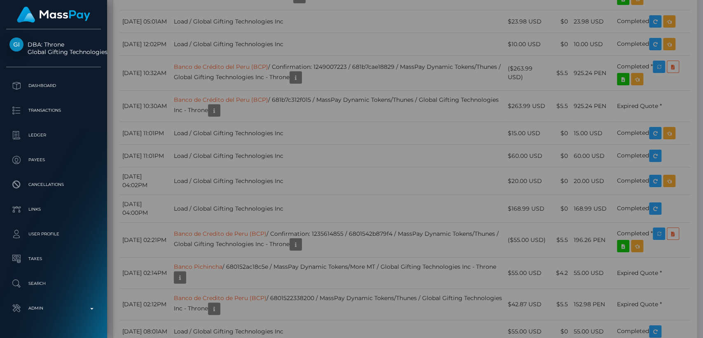
click at [365, 166] on div "Additional Info" at bounding box center [367, 163] width 54 height 15
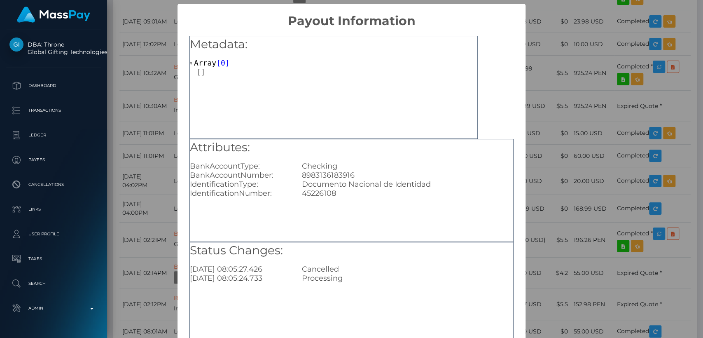
scroll to position [0, 0]
click at [626, 173] on div "× Payout Information Metadata: Array [ 0 ] Attributes: BankAccountType: Checkin…" at bounding box center [351, 169] width 703 height 338
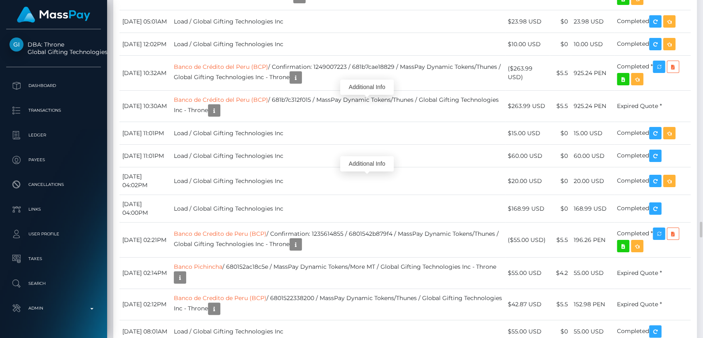
scroll to position [99, 182]
click at [372, 89] on div "Additional Info" at bounding box center [367, 87] width 54 height 15
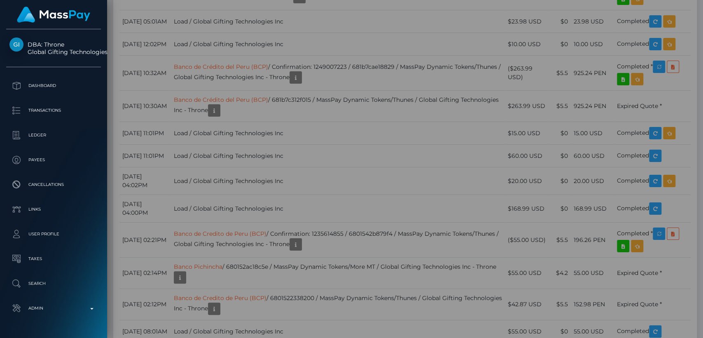
scroll to position [0, 0]
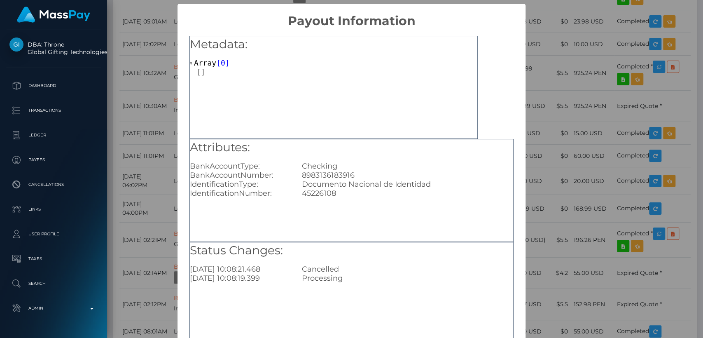
click at [549, 130] on div "× Payout Information Metadata: Array [ 0 ] Attributes: BankAccountType: Checkin…" at bounding box center [351, 169] width 703 height 338
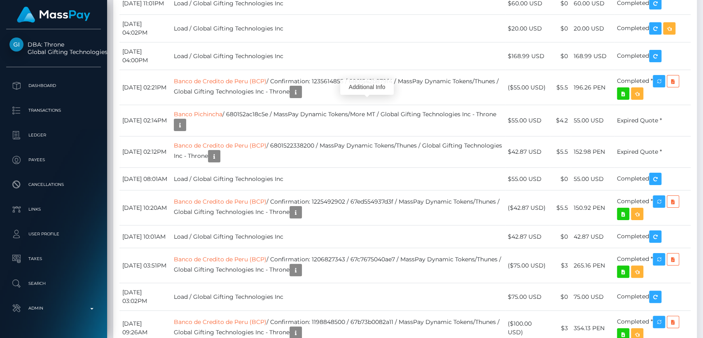
scroll to position [99, 182]
click at [363, 87] on div "Additional Info" at bounding box center [367, 87] width 54 height 15
click at [366, 75] on div "Additional Info" at bounding box center [367, 75] width 54 height 15
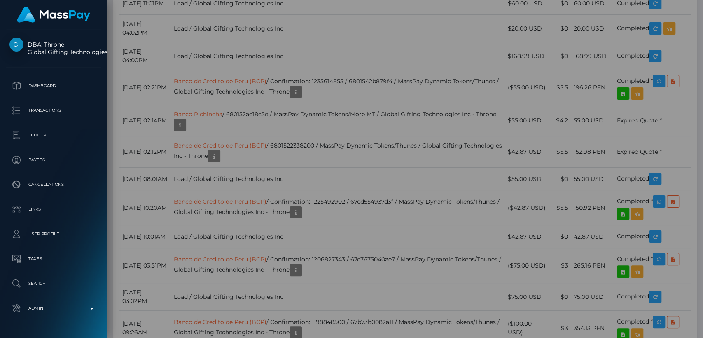
click at [364, 77] on div "Additional Info" at bounding box center [367, 75] width 54 height 15
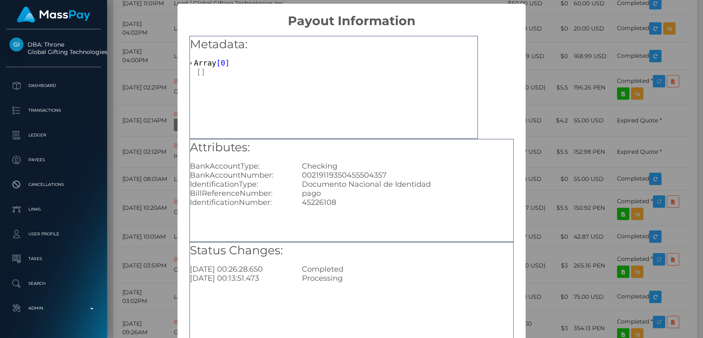
click at [347, 176] on div "00219119350455504357" at bounding box center [408, 175] width 224 height 9
copy div "00219119350455504357"
click at [557, 48] on div "× Payout Information Metadata: Array [ 0 ] Attributes: BankAccountType: Checkin…" at bounding box center [351, 169] width 703 height 338
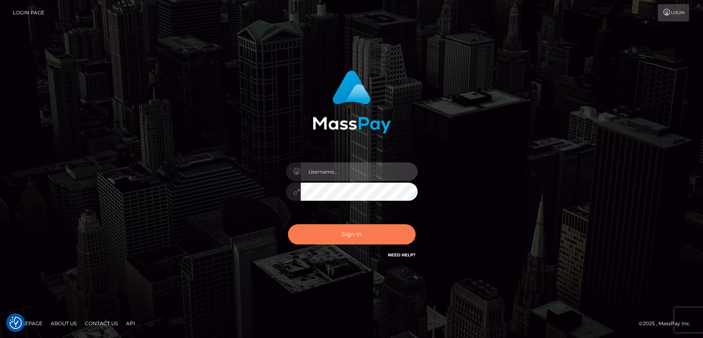
type input "[DOMAIN_NAME]"
click at [359, 234] on button "Sign in" at bounding box center [352, 234] width 128 height 20
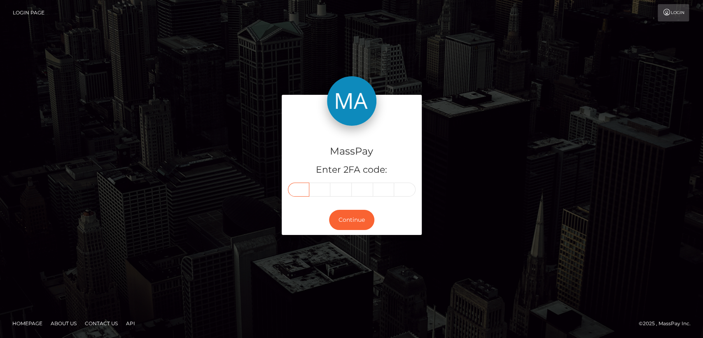
click at [295, 186] on input "text" at bounding box center [298, 190] width 21 height 14
paste input "6"
type input "6"
type input "2"
type input "3"
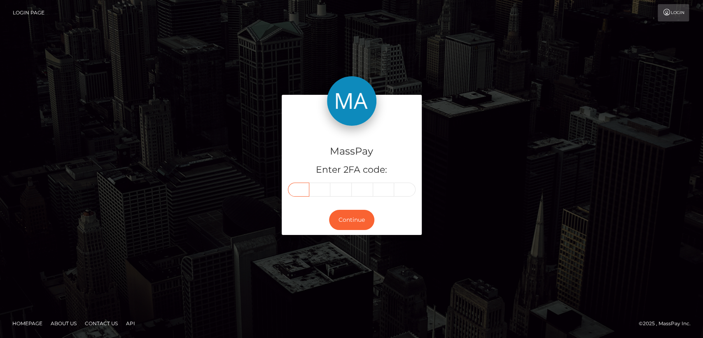
type input "3"
type input "0"
type input "8"
click at [346, 220] on button "Continue" at bounding box center [351, 220] width 45 height 20
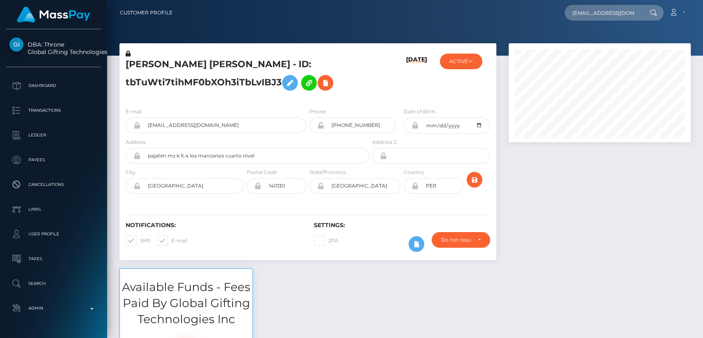
scroll to position [99, 182]
type input "[EMAIL_ADDRESS][DOMAIN_NAME]"
click at [649, 11] on div at bounding box center [652, 13] width 21 height 16
click at [654, 11] on icon at bounding box center [653, 12] width 7 height 7
click at [626, 19] on input "[EMAIL_ADDRESS][DOMAIN_NAME]" at bounding box center [603, 13] width 77 height 16
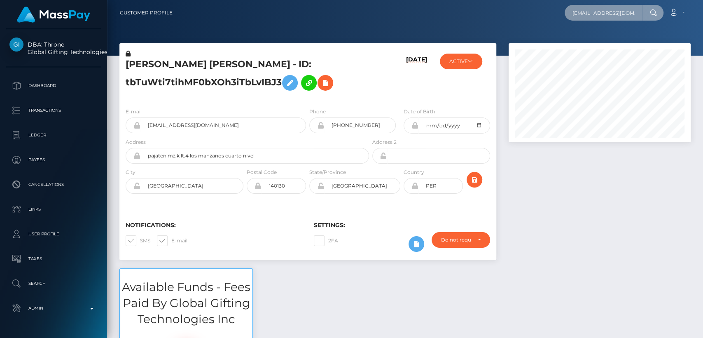
click at [633, 11] on input "[EMAIL_ADDRESS][DOMAIN_NAME]" at bounding box center [603, 13] width 77 height 16
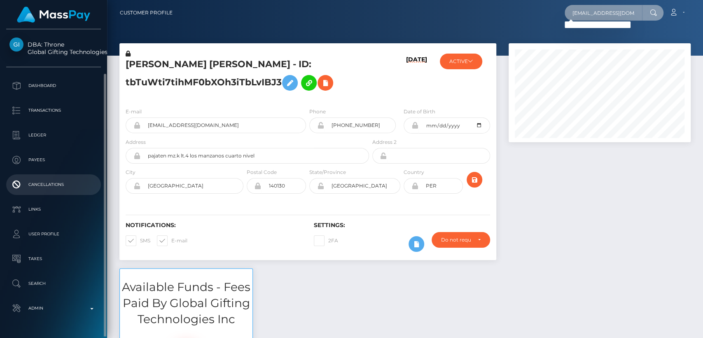
scroll to position [23, 0]
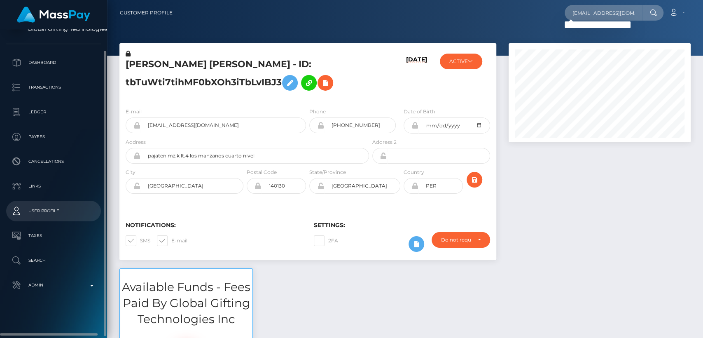
click at [51, 218] on link "User Profile" at bounding box center [53, 211] width 95 height 21
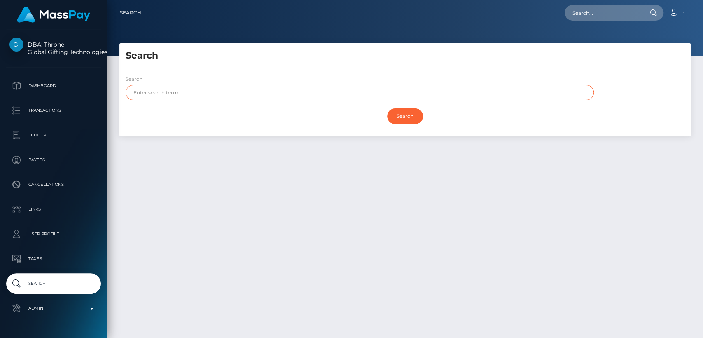
click at [268, 96] on input "text" at bounding box center [360, 92] width 469 height 15
paste input "Edel"
type input "Edel"
click at [387, 108] on input "Search" at bounding box center [405, 116] width 36 height 16
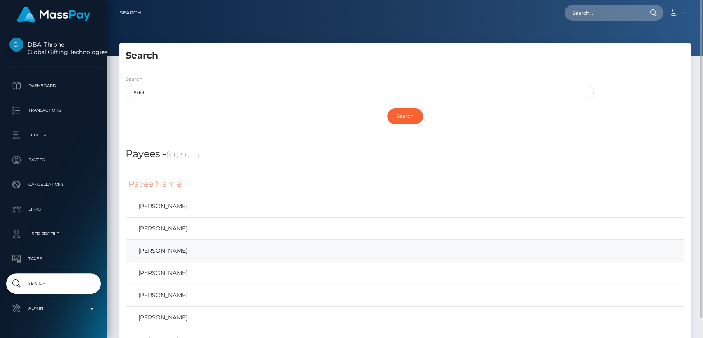
click at [196, 252] on link "[PERSON_NAME]" at bounding box center [405, 251] width 553 height 12
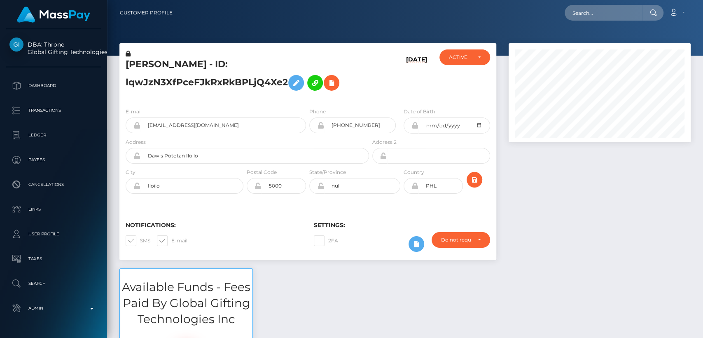
scroll to position [99, 182]
click at [142, 64] on h5 "EDEL JEAN ALENTIJO PRAILE - ID: lqwJzN3XfPceFJkRxRkBPLjQ4Xe2" at bounding box center [245, 76] width 239 height 37
copy h5 "EDEL"
click at [185, 129] on input "mileycooper047@gmail.com" at bounding box center [224, 125] width 166 height 16
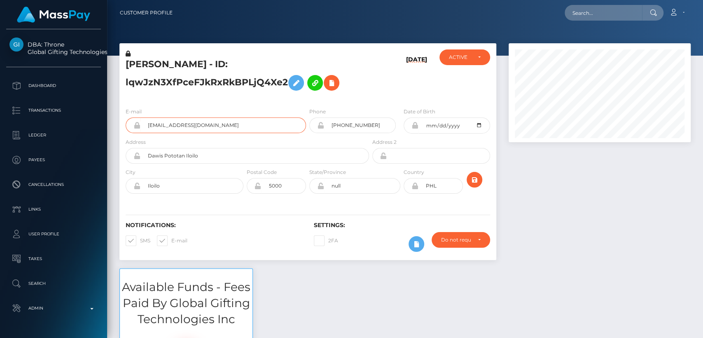
click at [185, 129] on input "mileycooper047@gmail.com" at bounding box center [224, 125] width 166 height 16
